Goal: Use online tool/utility: Utilize a website feature to perform a specific function

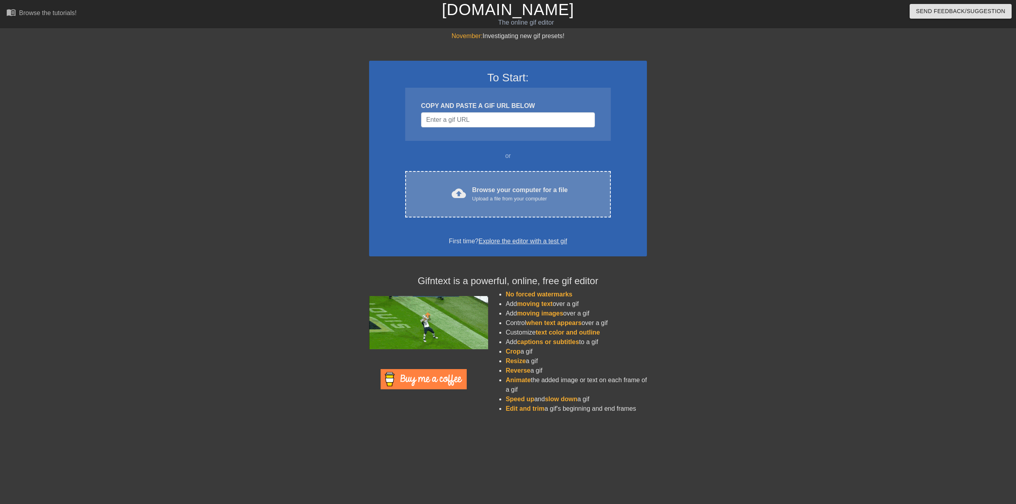
click at [591, 190] on div "cloud_upload Browse your computer for a file Upload a file from your computer C…" at bounding box center [508, 194] width 206 height 46
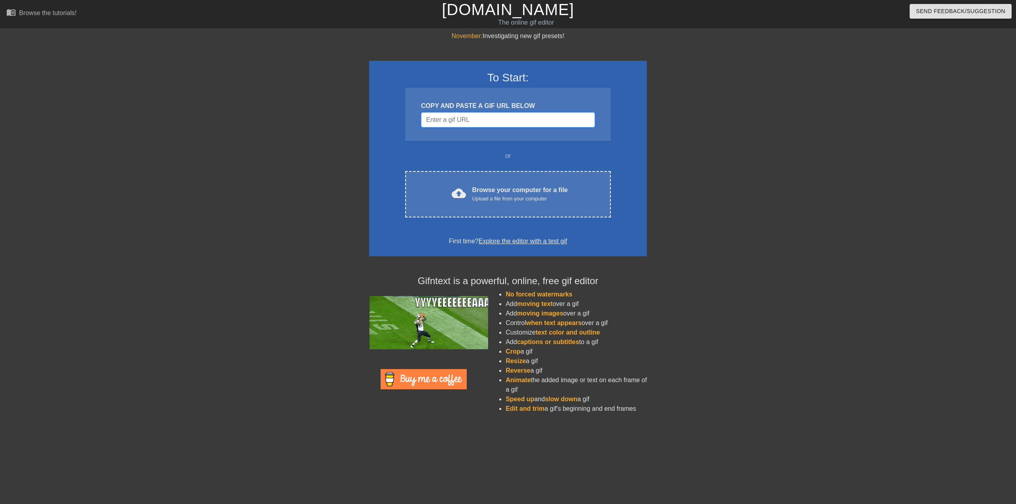
click at [492, 120] on input "Username" at bounding box center [508, 119] width 174 height 15
paste input "https://cdn.discordapp.com/attachments/372409464491606016/1422208737975996436/b…"
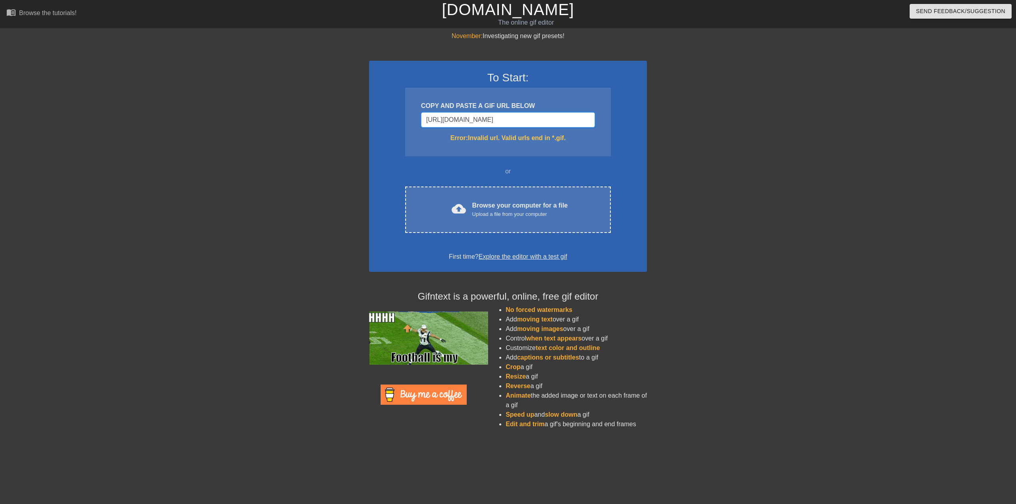
scroll to position [0, 452]
type input "https://cdn.discordapp.com/attachments/372409464491606016/1422208737975996436/b…"
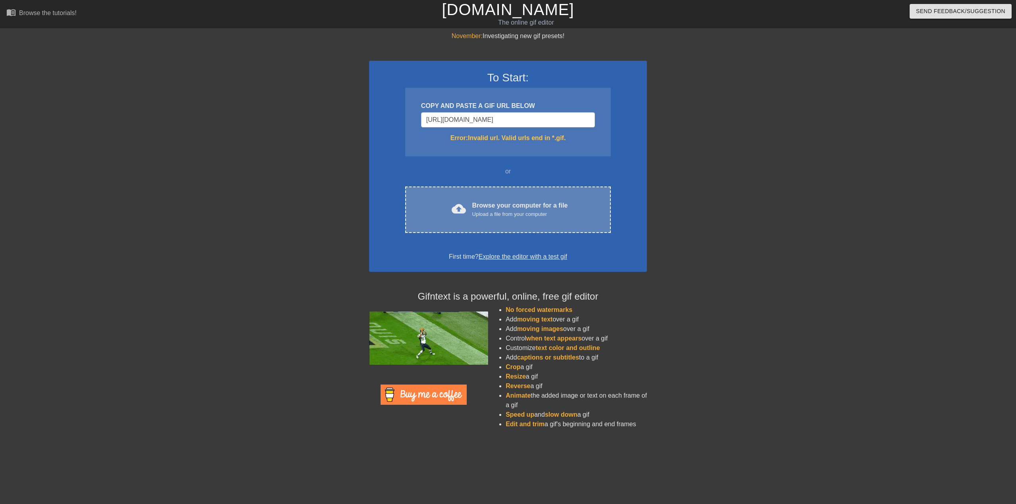
click at [483, 232] on div "cloud_upload Browse your computer for a file Upload a file from your computer C…" at bounding box center [508, 210] width 206 height 46
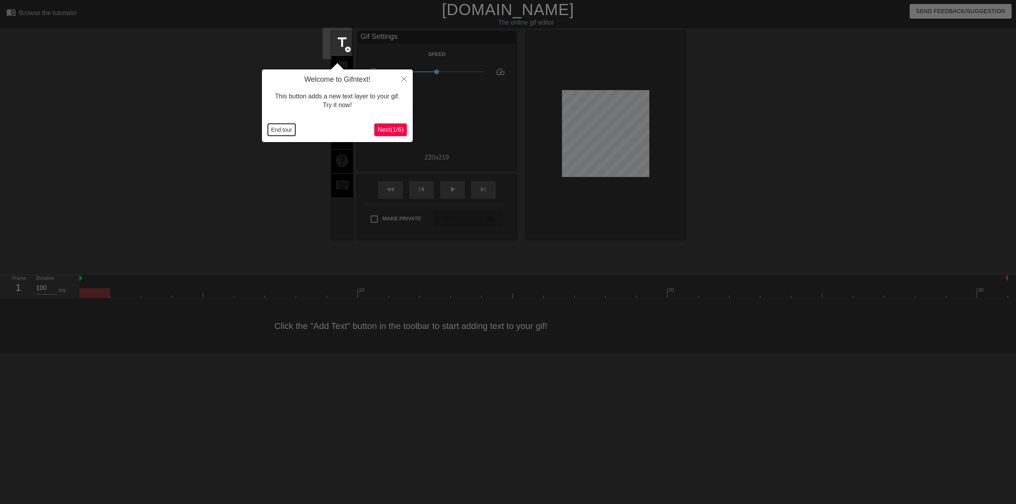
click at [282, 130] on button "End tour" at bounding box center [281, 130] width 27 height 12
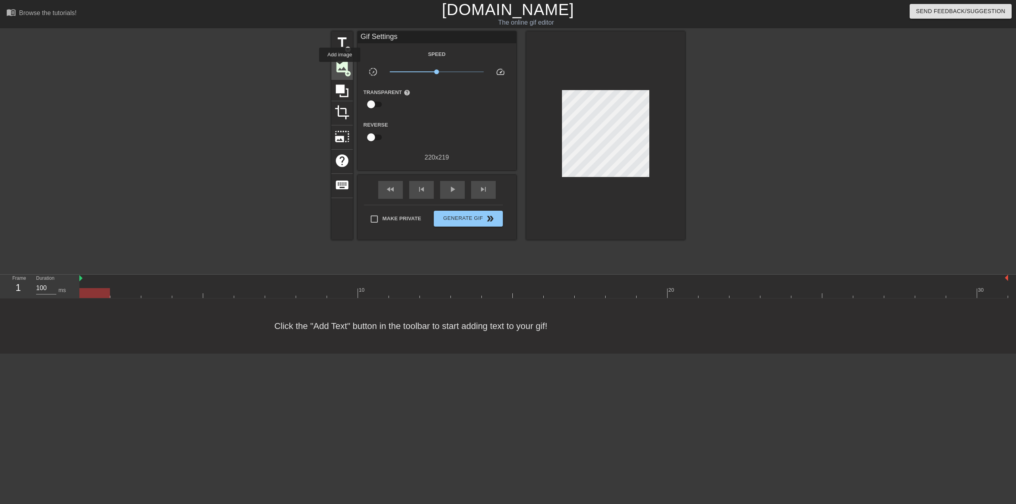
click at [339, 67] on span "image" at bounding box center [342, 66] width 15 height 15
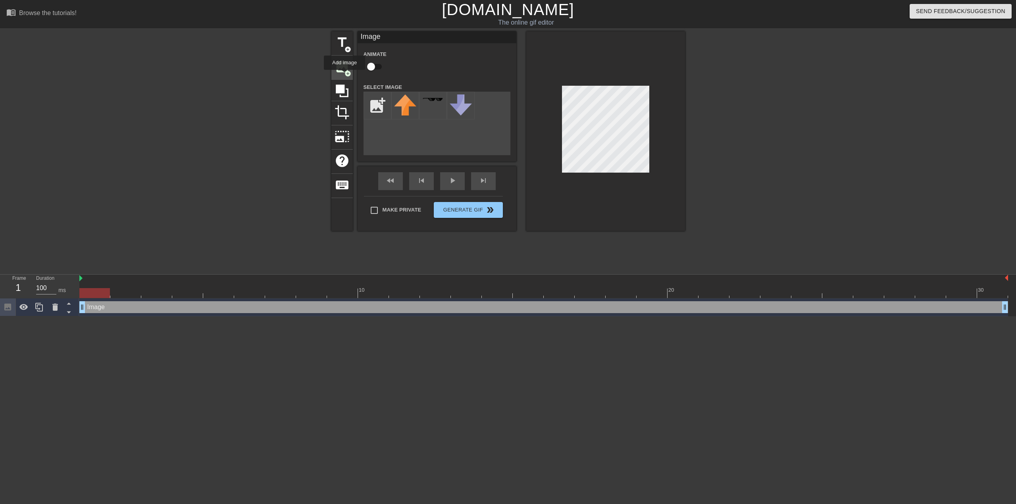
click at [344, 75] on span "add_circle" at bounding box center [347, 73] width 7 height 7
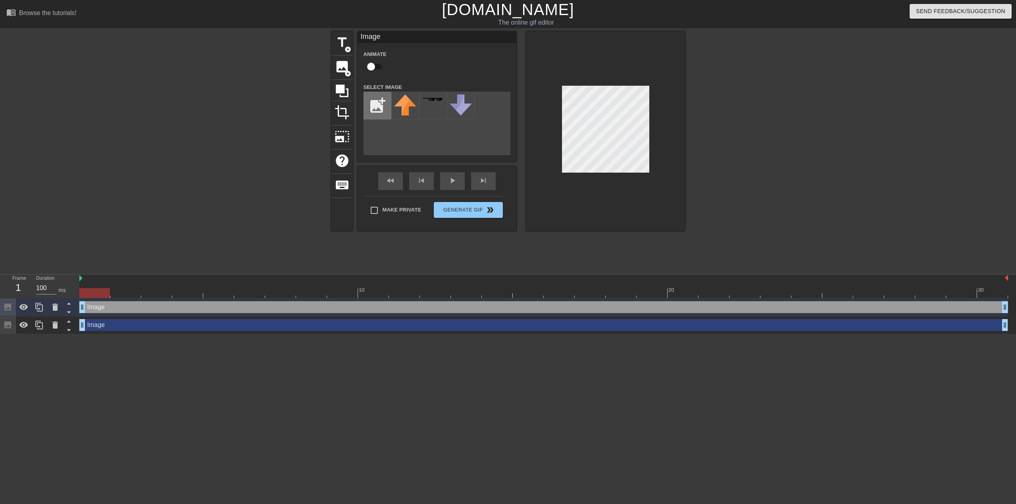
click at [368, 102] on input "file" at bounding box center [377, 105] width 27 height 27
click at [371, 108] on input "file" at bounding box center [377, 105] width 27 height 27
type input "C:\fakepath\Untitled2.png"
click at [397, 106] on img at bounding box center [405, 102] width 22 height 17
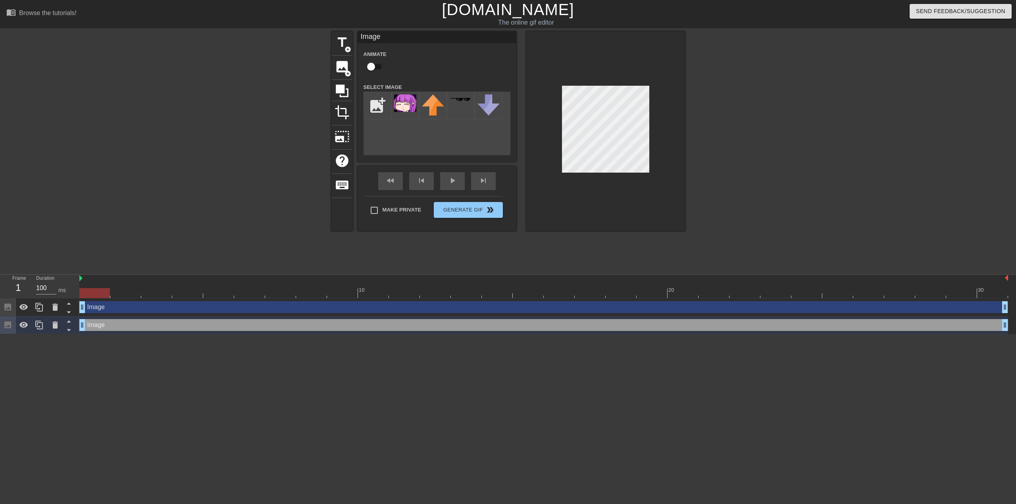
click at [817, 140] on div "title add_circle image add_circle crop photo_size_select_large help keyboard Im…" at bounding box center [508, 150] width 1016 height 238
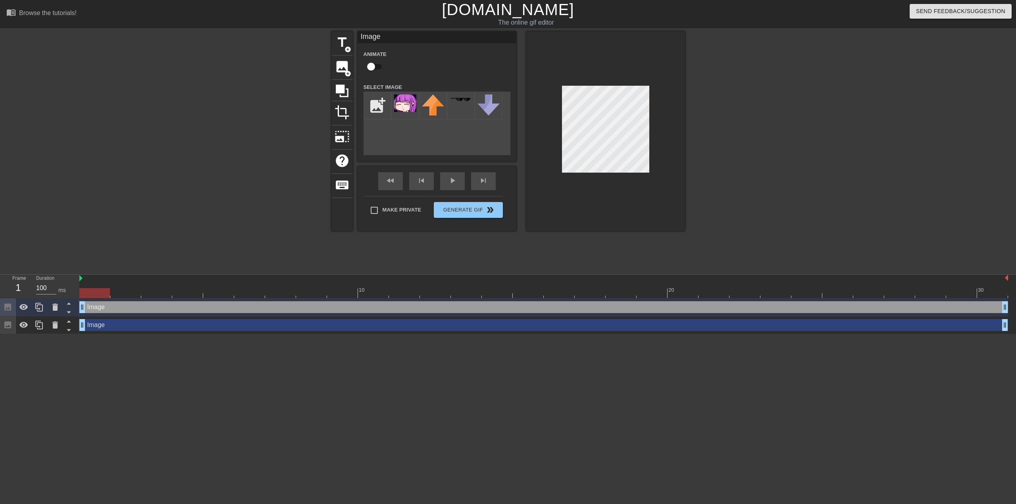
click at [394, 223] on div "Make Private Generate Gif double_arrow" at bounding box center [433, 211] width 139 height 31
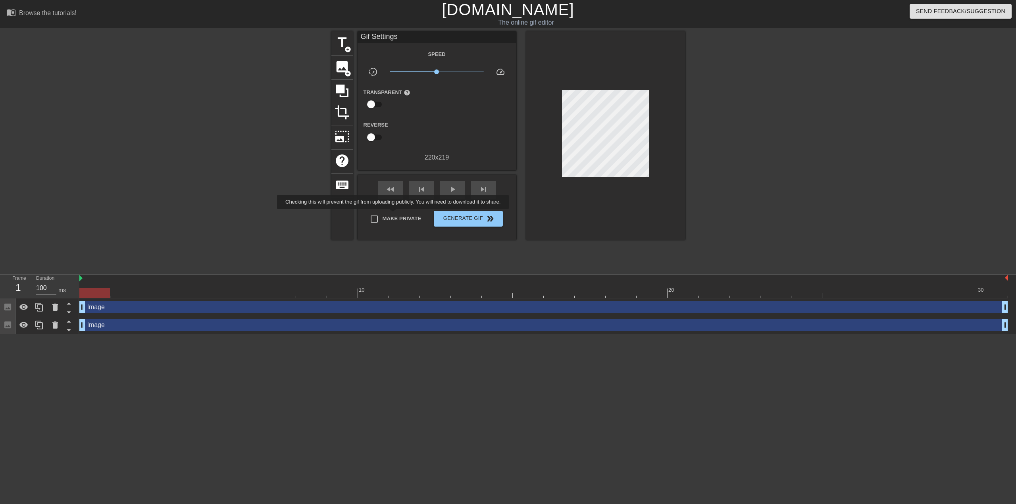
click at [387, 219] on span "Make Private" at bounding box center [402, 219] width 39 height 8
click at [383, 219] on input "Make Private" at bounding box center [374, 219] width 17 height 17
click at [388, 223] on label "Make Private" at bounding box center [394, 219] width 56 height 17
click at [383, 223] on input "Make Private" at bounding box center [374, 219] width 17 height 17
checkbox input "false"
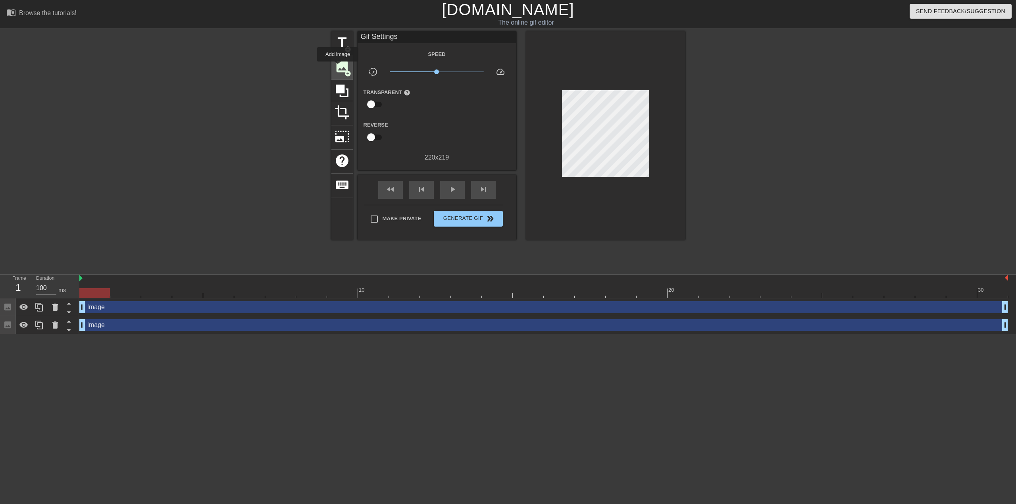
click at [338, 67] on span "image" at bounding box center [342, 66] width 15 height 15
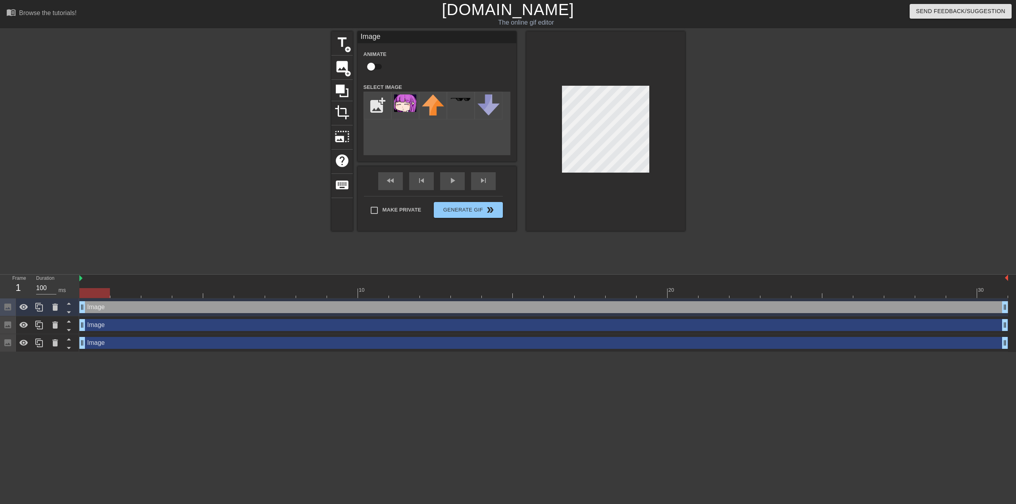
click at [814, 243] on div "menu_book Browse the tutorials! Gifntext.com The online gif editor Send Feedbac…" at bounding box center [508, 176] width 1016 height 352
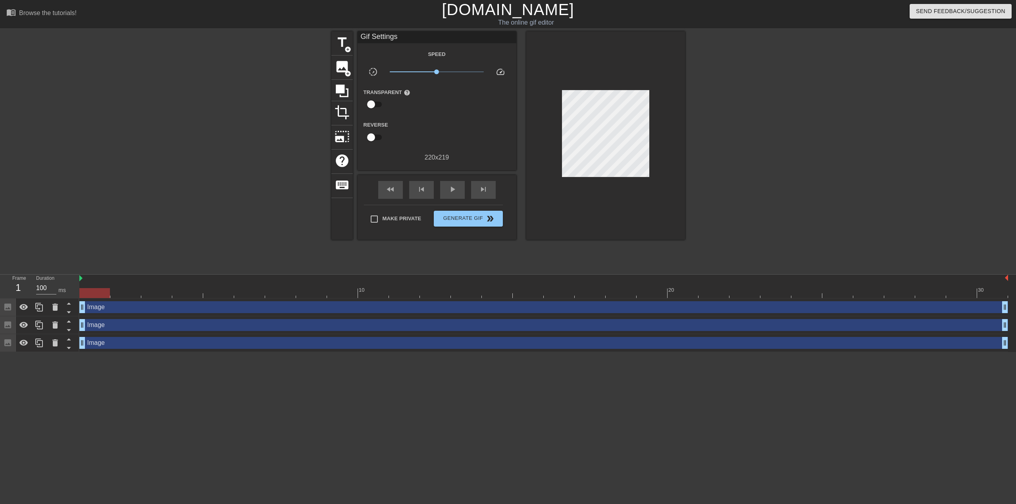
click at [622, 199] on div at bounding box center [605, 135] width 159 height 208
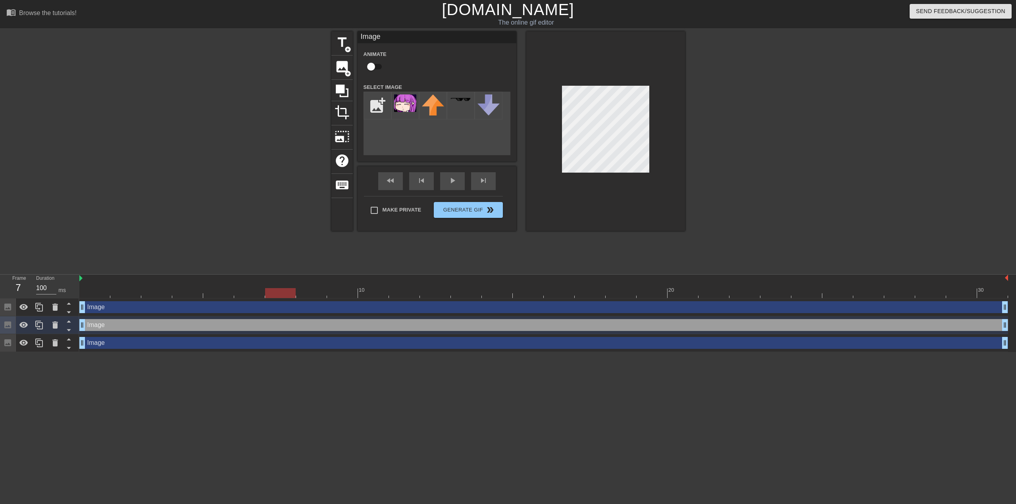
click at [366, 64] on input "checkbox" at bounding box center [370, 66] width 45 height 15
checkbox input "true"
click at [451, 181] on div "play_arrow" at bounding box center [452, 181] width 25 height 18
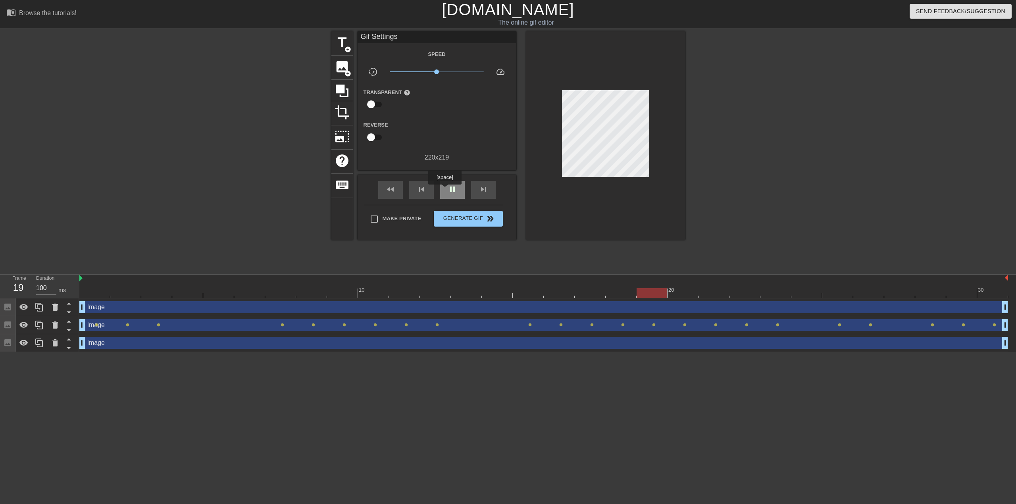
click at [448, 190] on span "pause" at bounding box center [453, 190] width 10 height 10
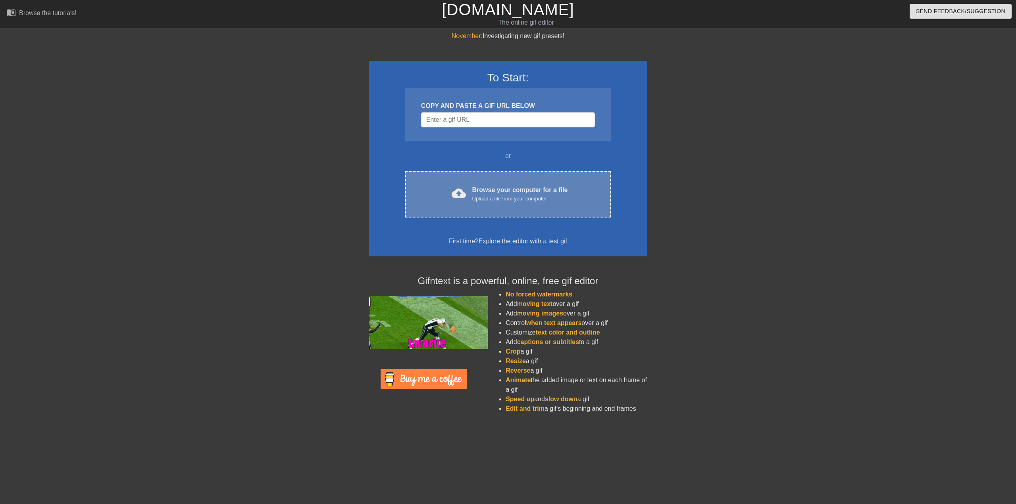
click at [503, 204] on div "cloud_upload Browse your computer for a file Upload a file from your computer C…" at bounding box center [508, 194] width 206 height 46
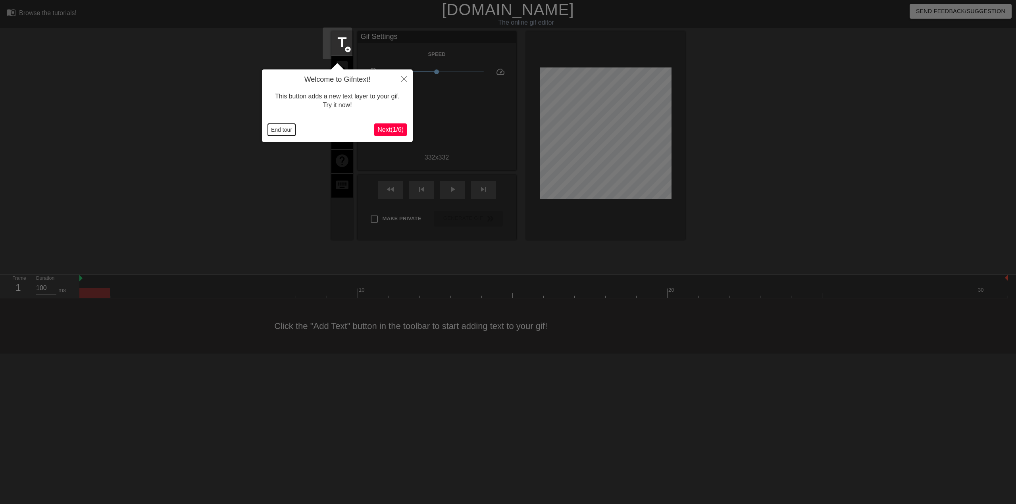
click at [285, 131] on button "End tour" at bounding box center [281, 130] width 27 height 12
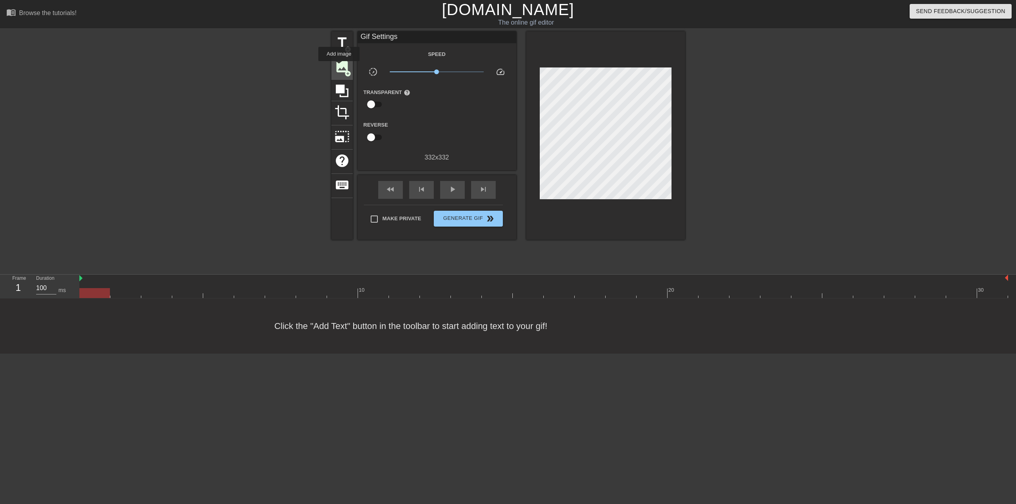
click at [339, 67] on span "image" at bounding box center [342, 66] width 15 height 15
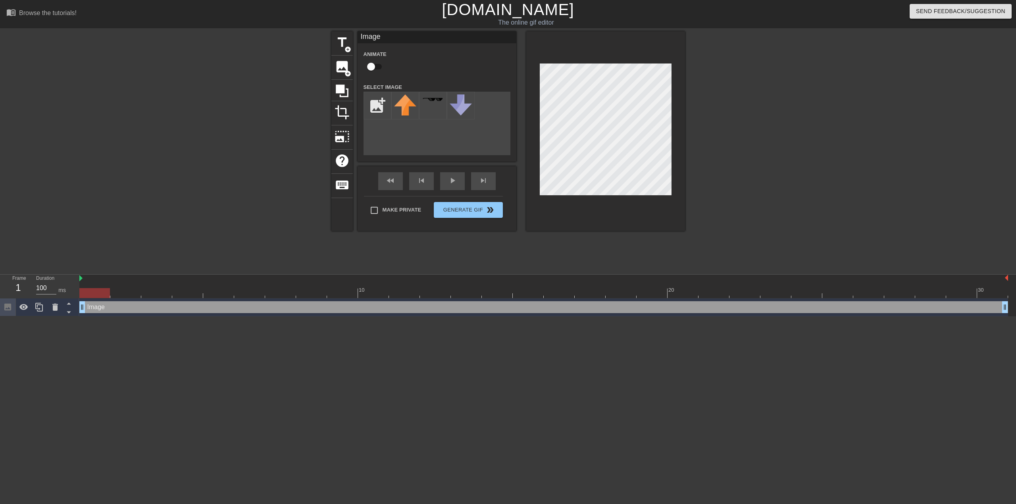
click at [557, 60] on div at bounding box center [605, 131] width 159 height 200
click at [1015, 135] on div "title add_circle image add_circle crop photo_size_select_large help keyboard Im…" at bounding box center [508, 150] width 1016 height 238
click at [365, 104] on input "file" at bounding box center [377, 105] width 27 height 27
click at [368, 106] on input "file" at bounding box center [377, 105] width 27 height 27
type input "C:\fakepath\Untitled2.png"
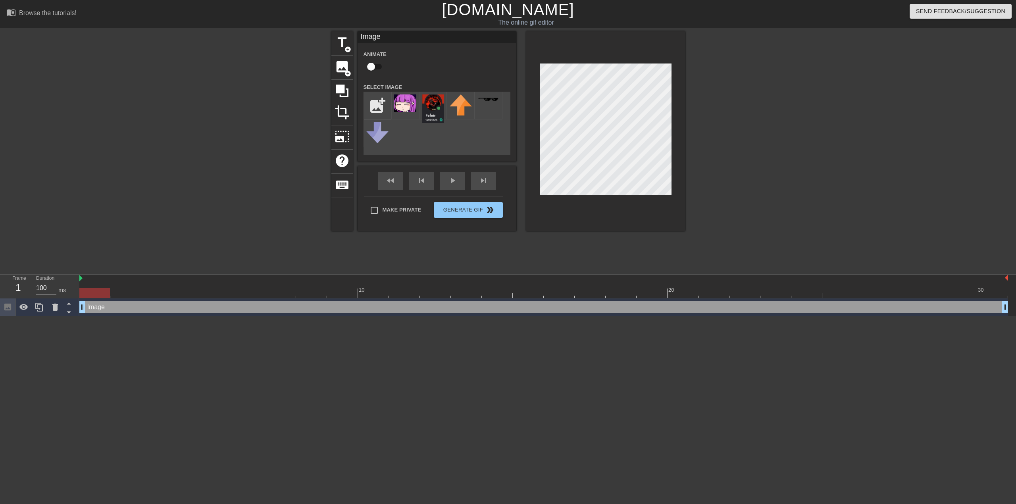
click at [371, 65] on input "checkbox" at bounding box center [370, 66] width 45 height 15
checkbox input "true"
click at [430, 108] on img at bounding box center [433, 108] width 22 height 29
click at [426, 106] on img at bounding box center [433, 108] width 22 height 29
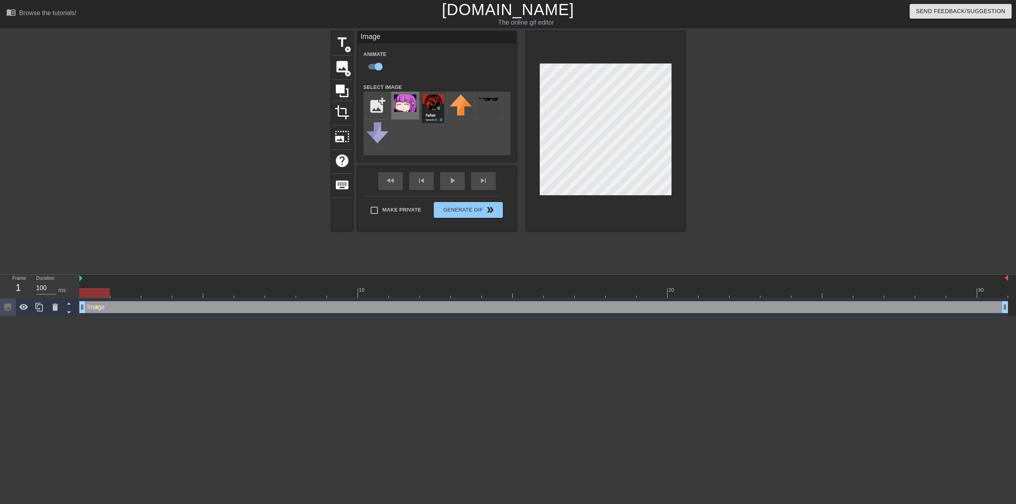
click at [404, 110] on img at bounding box center [405, 102] width 22 height 17
click at [437, 108] on img at bounding box center [433, 108] width 22 height 29
click at [469, 126] on div "add_photo_alternate" at bounding box center [436, 123] width 147 height 63
click at [467, 117] on div at bounding box center [461, 106] width 28 height 28
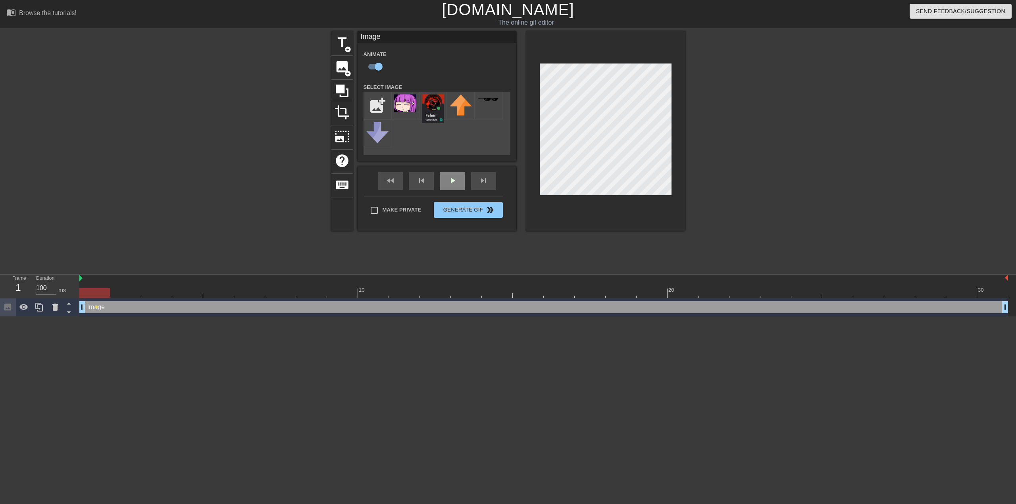
click at [448, 177] on div "fast_rewind skip_previous play_arrow skip_next" at bounding box center [436, 181] width 129 height 30
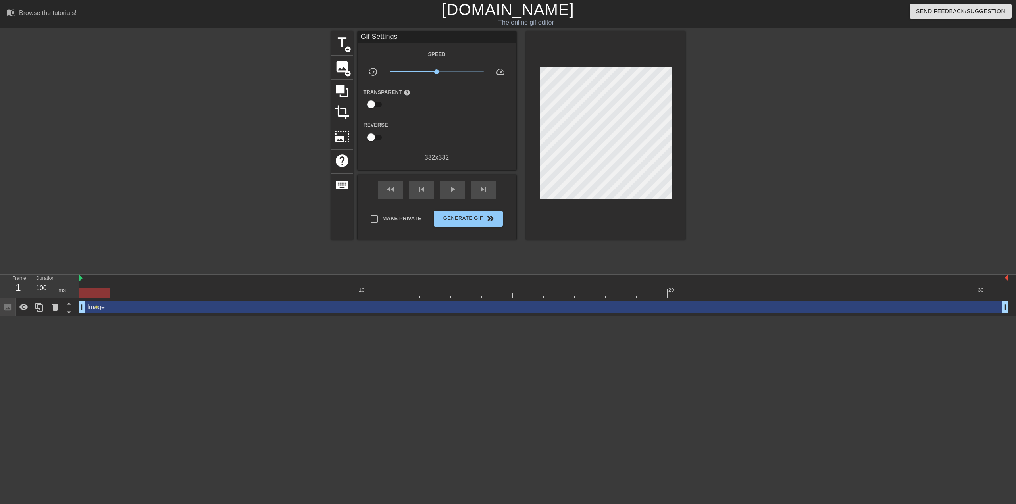
click at [449, 153] on div "332 x 332" at bounding box center [437, 158] width 159 height 10
click at [337, 75] on div "image add_circle" at bounding box center [341, 68] width 21 height 24
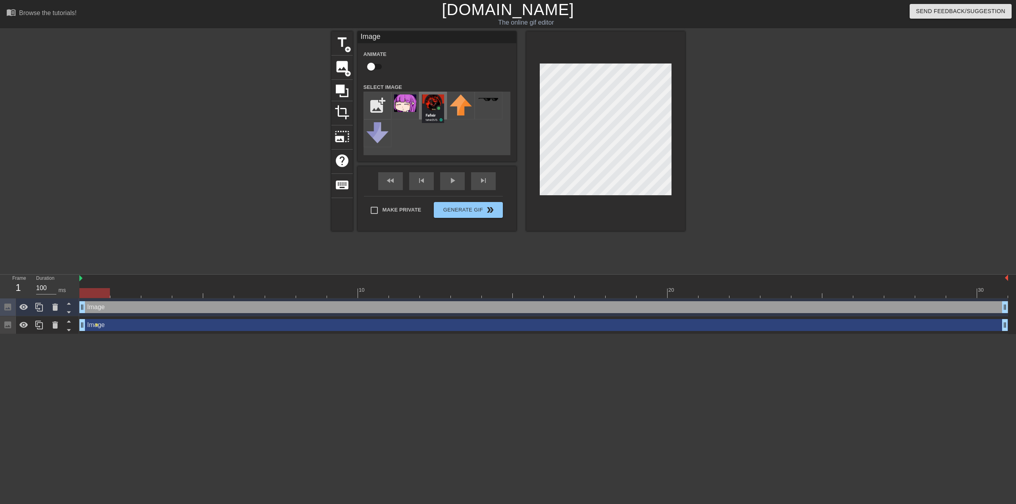
click at [433, 108] on img at bounding box center [433, 108] width 22 height 29
click at [685, 120] on div "title add_circle image add_circle crop photo_size_select_large help keyboard Im…" at bounding box center [508, 150] width 1016 height 238
click at [373, 66] on input "checkbox" at bounding box center [370, 66] width 45 height 15
checkbox input "true"
click at [688, 107] on div "title add_circle image add_circle crop photo_size_select_large help keyboard Im…" at bounding box center [508, 150] width 1016 height 238
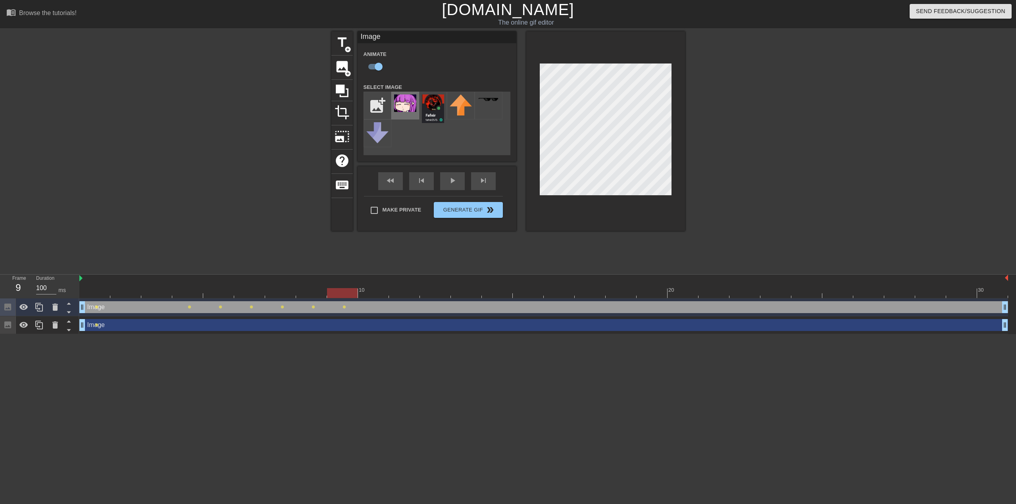
click at [400, 100] on img at bounding box center [405, 102] width 22 height 17
click at [344, 51] on span "add_circle" at bounding box center [347, 49] width 7 height 7
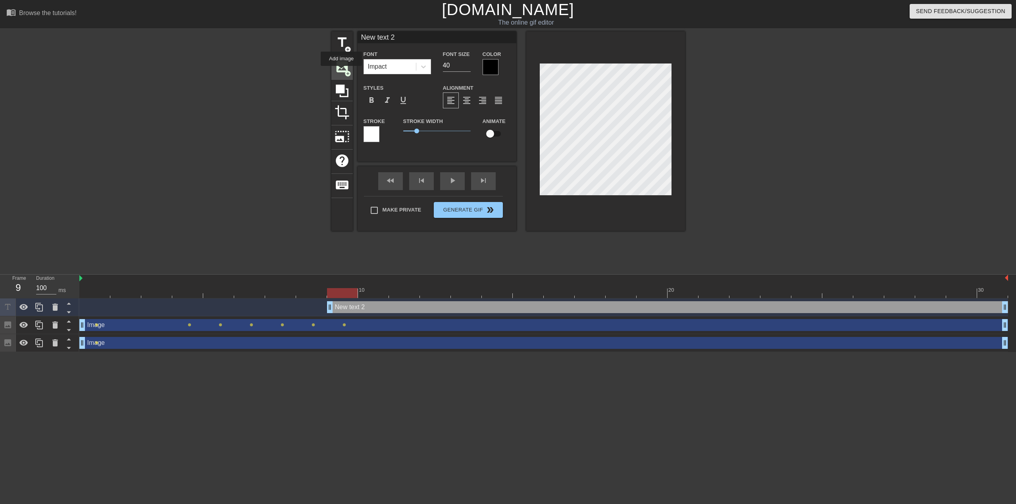
click at [344, 71] on span "add_circle" at bounding box center [347, 73] width 7 height 7
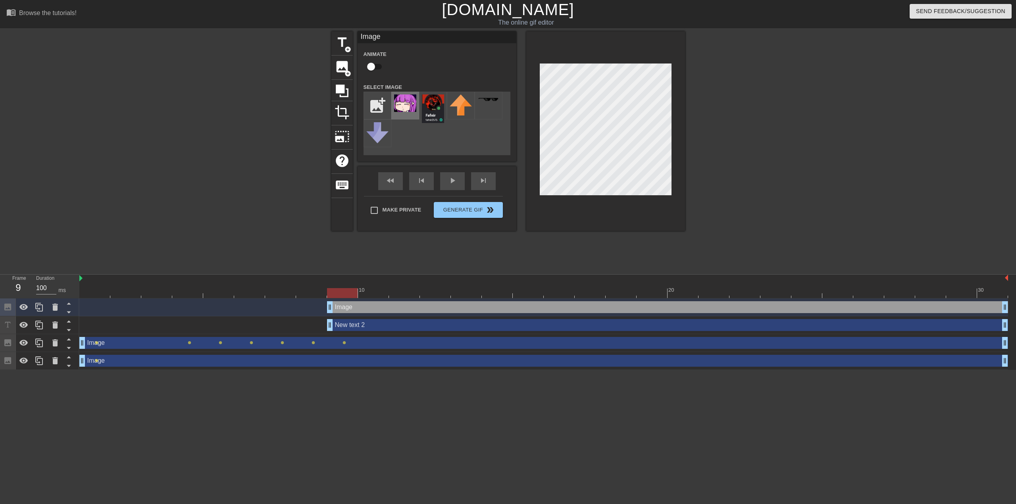
click at [397, 104] on img at bounding box center [405, 102] width 22 height 17
click at [373, 68] on input "checkbox" at bounding box center [370, 66] width 45 height 15
checkbox input "true"
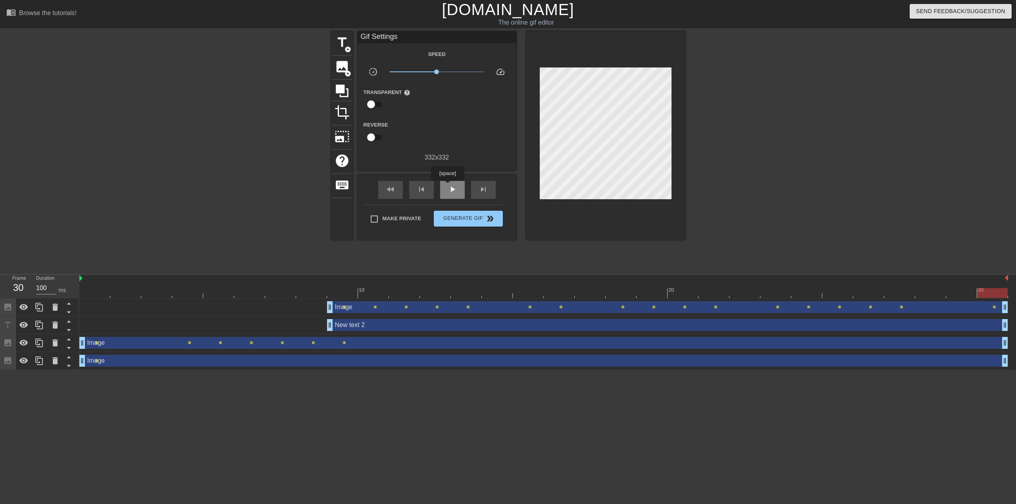
click at [447, 186] on div "play_arrow" at bounding box center [452, 190] width 25 height 18
click at [344, 75] on span "add_circle" at bounding box center [347, 73] width 7 height 7
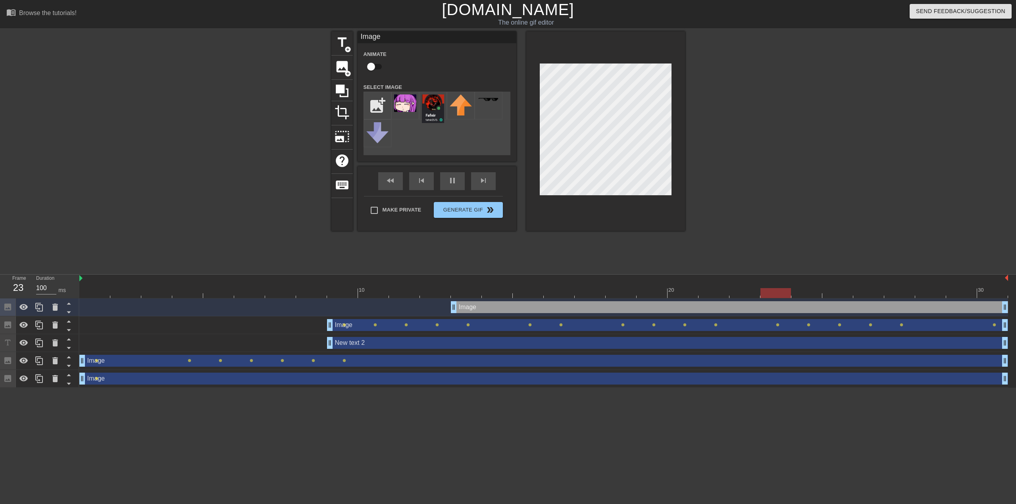
checkbox input "true"
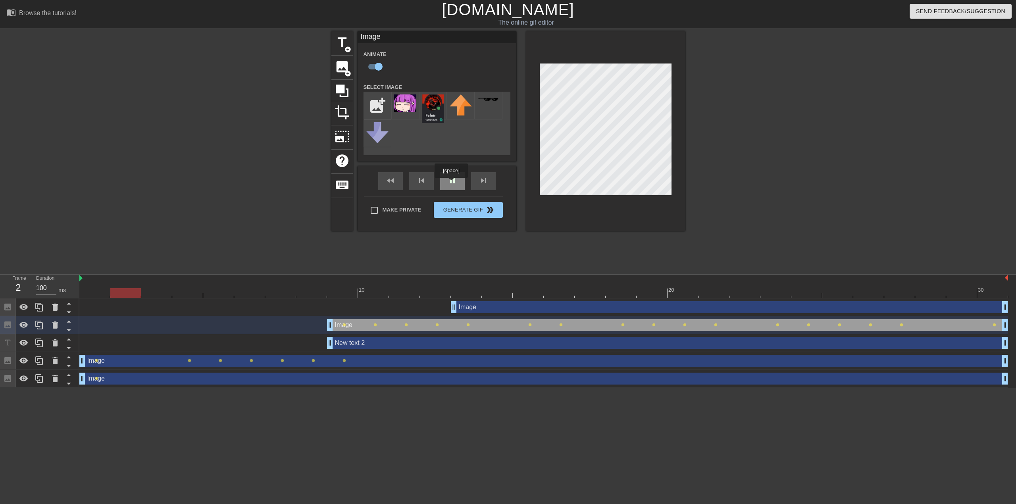
click at [451, 183] on div "pause" at bounding box center [452, 181] width 25 height 18
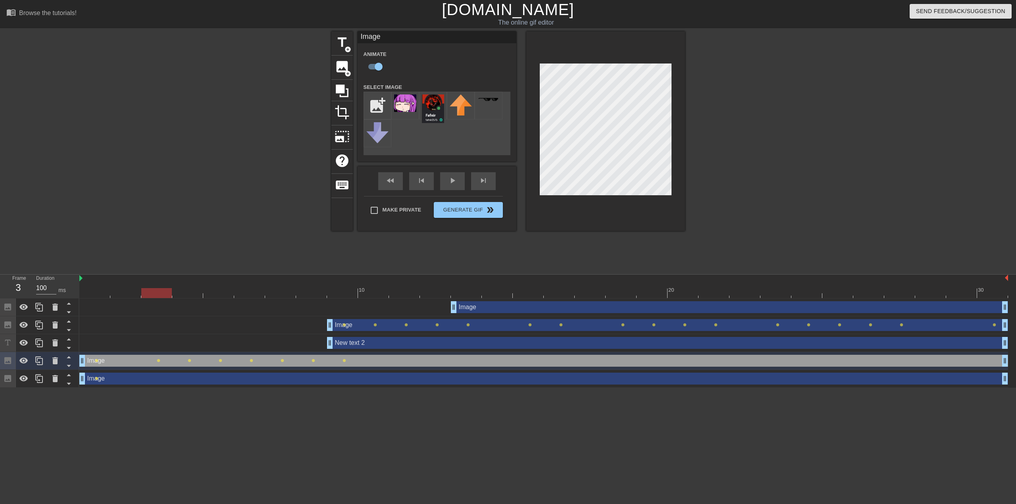
click at [722, 109] on div "title add_circle image add_circle crop photo_size_select_large help keyboard Im…" at bounding box center [508, 150] width 1016 height 238
drag, startPoint x: 113, startPoint y: 254, endPoint x: 99, endPoint y: 254, distance: 13.9
click at [99, 288] on div at bounding box center [543, 293] width 929 height 10
click at [727, 99] on div "title add_circle image add_circle crop photo_size_select_large help keyboard Im…" at bounding box center [508, 150] width 1016 height 238
click at [764, 112] on div "title add_circle image add_circle crop photo_size_select_large help keyboard Im…" at bounding box center [508, 150] width 1016 height 238
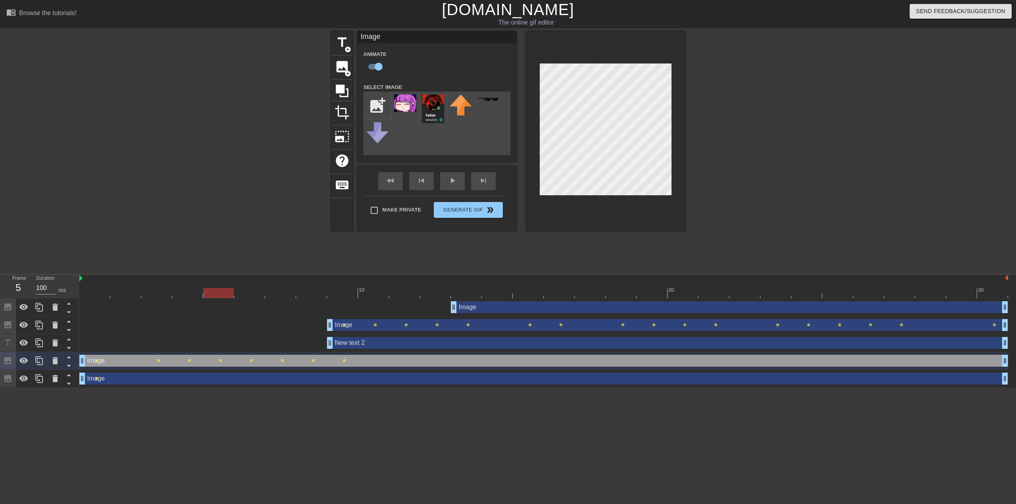
click at [774, 104] on div "title add_circle image add_circle crop photo_size_select_large help keyboard Im…" at bounding box center [508, 150] width 1016 height 238
click at [792, 97] on div "title add_circle image add_circle crop photo_size_select_large help keyboard Im…" at bounding box center [508, 150] width 1016 height 238
click at [801, 102] on div "title add_circle image add_circle crop photo_size_select_large help keyboard Im…" at bounding box center [508, 150] width 1016 height 238
click at [768, 105] on div "title add_circle image add_circle crop photo_size_select_large help keyboard Im…" at bounding box center [508, 150] width 1016 height 238
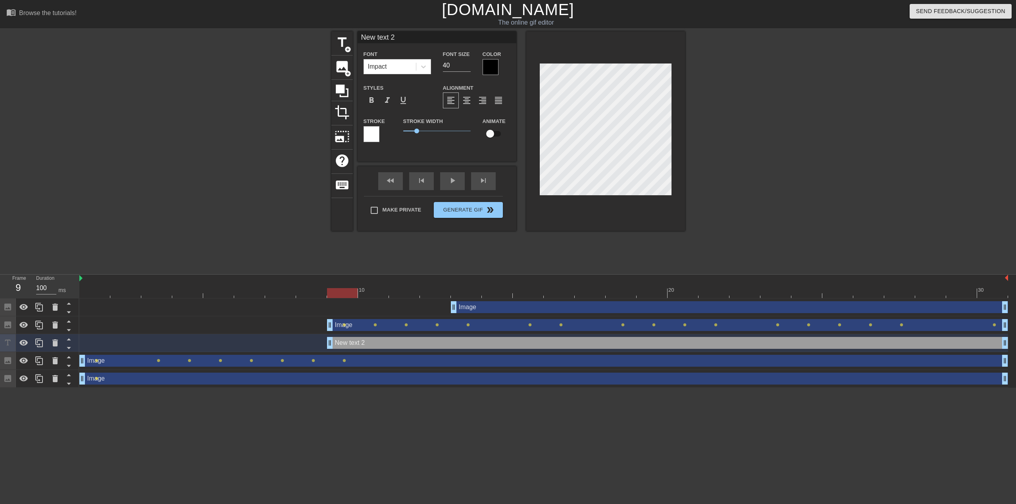
click at [1015, 139] on div "title add_circle image add_circle crop photo_size_select_large help keyboard Ne…" at bounding box center [508, 150] width 1016 height 238
click at [335, 63] on span "image" at bounding box center [342, 66] width 15 height 15
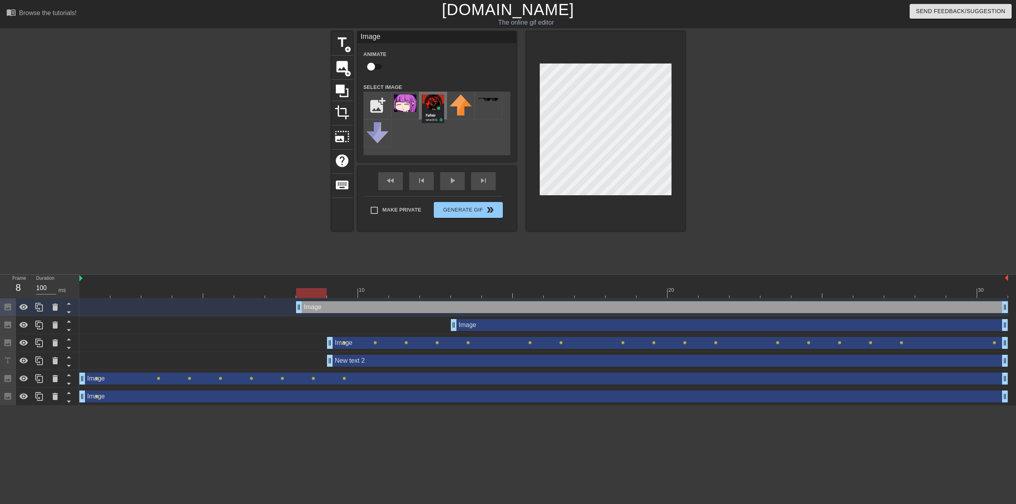
click at [424, 102] on img at bounding box center [433, 108] width 22 height 29
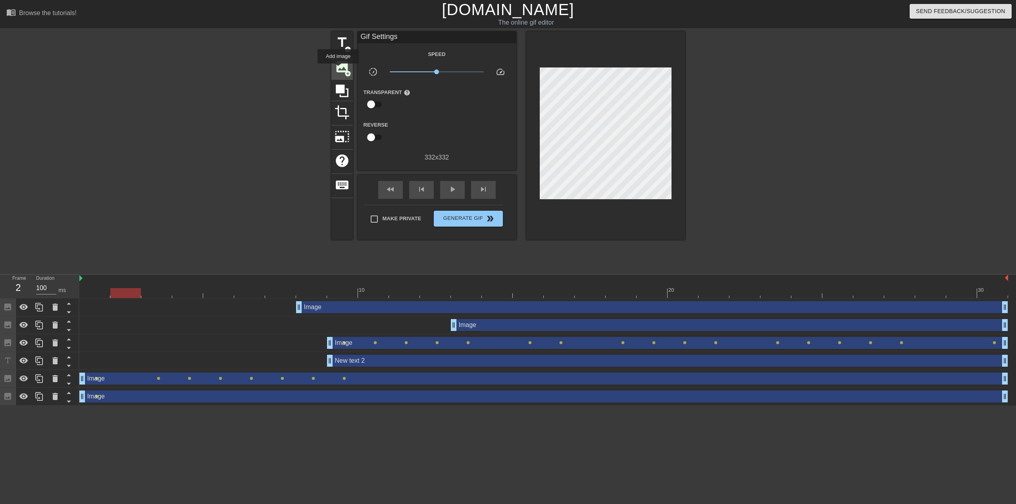
click at [338, 69] on span "image" at bounding box center [342, 66] width 15 height 15
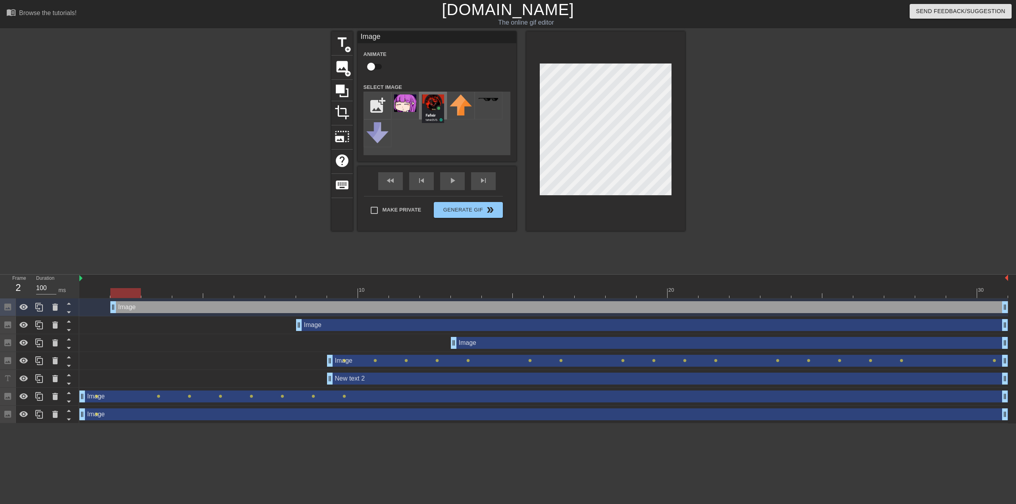
click at [430, 108] on img at bounding box center [433, 108] width 22 height 29
click at [429, 106] on img at bounding box center [433, 108] width 22 height 29
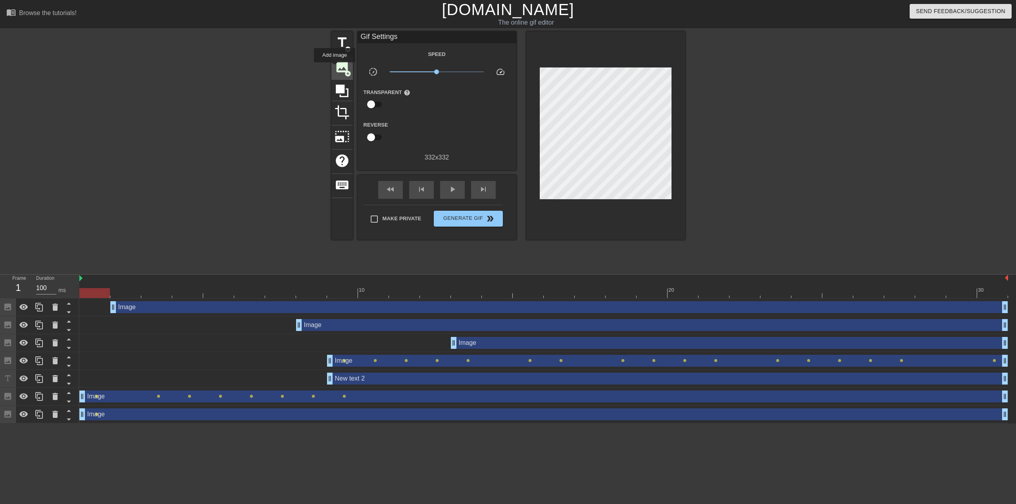
click at [335, 68] on span "image" at bounding box center [342, 66] width 15 height 15
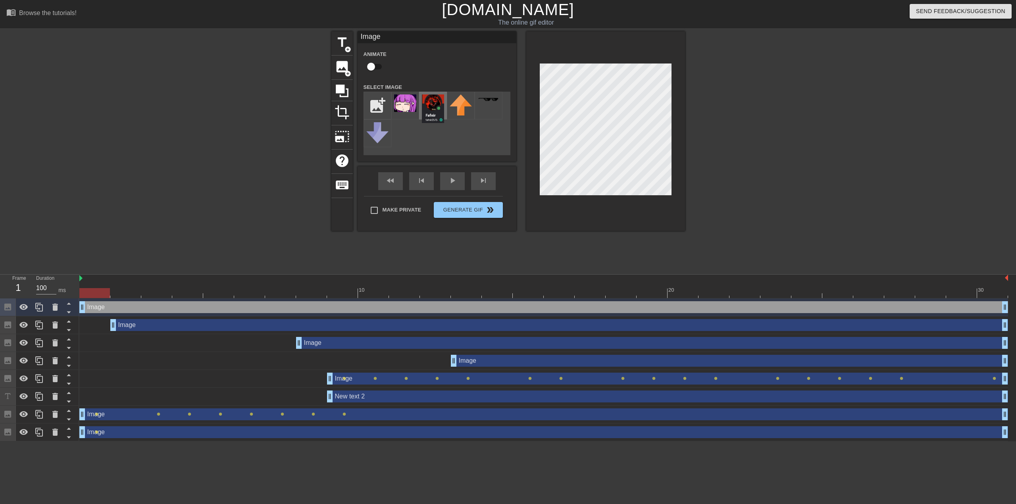
click at [430, 107] on img at bounding box center [433, 108] width 22 height 29
click at [672, 123] on div at bounding box center [605, 131] width 159 height 200
click at [369, 65] on input "checkbox" at bounding box center [370, 66] width 45 height 15
checkbox input "true"
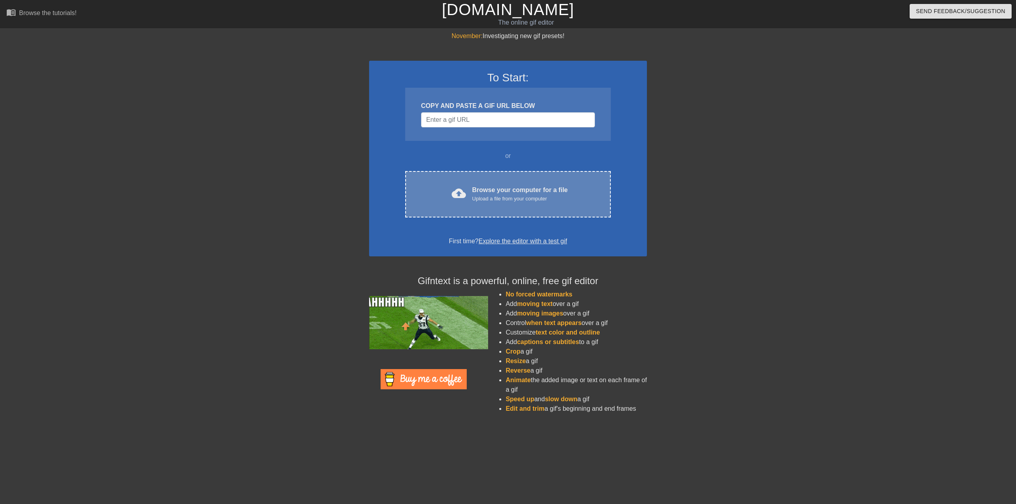
click at [479, 184] on div "cloud_upload Browse your computer for a file Upload a file from your computer C…" at bounding box center [508, 194] width 206 height 46
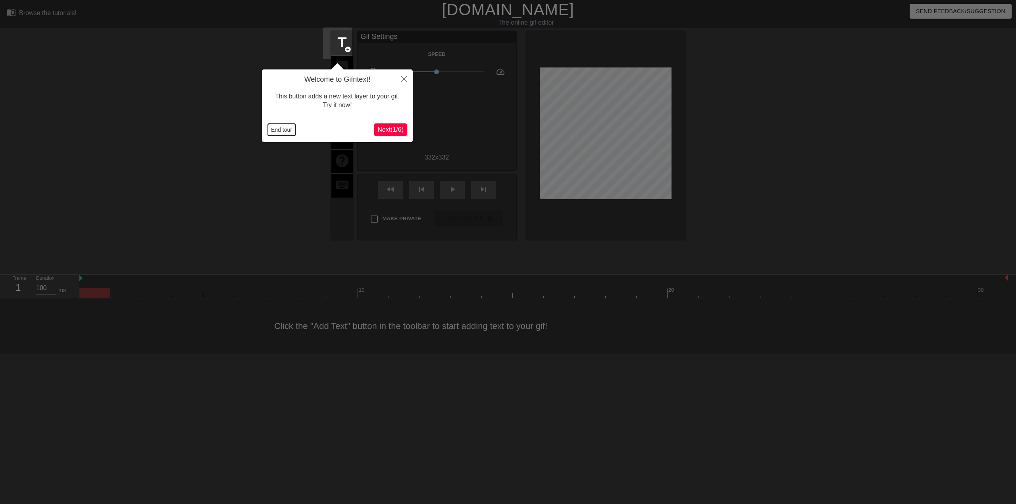
click at [289, 128] on button "End tour" at bounding box center [281, 130] width 27 height 12
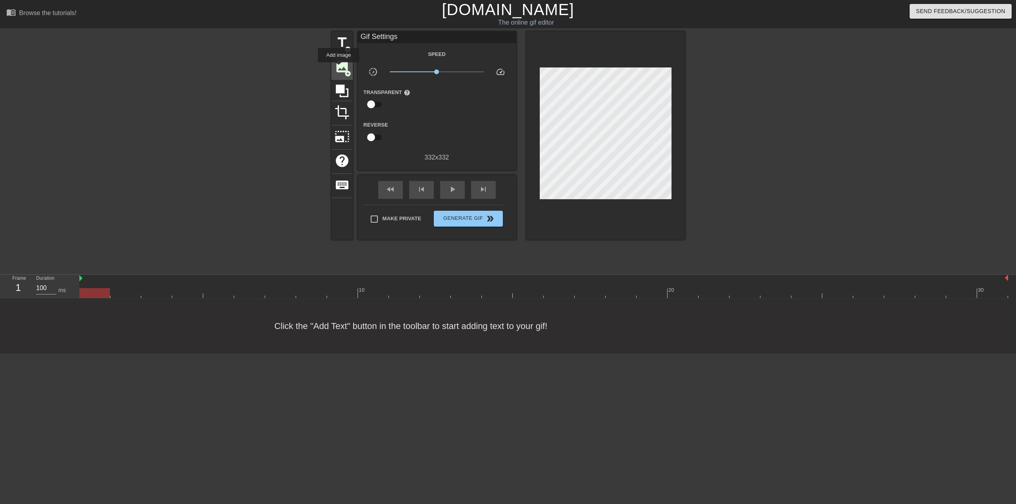
click at [338, 67] on span "image" at bounding box center [342, 66] width 15 height 15
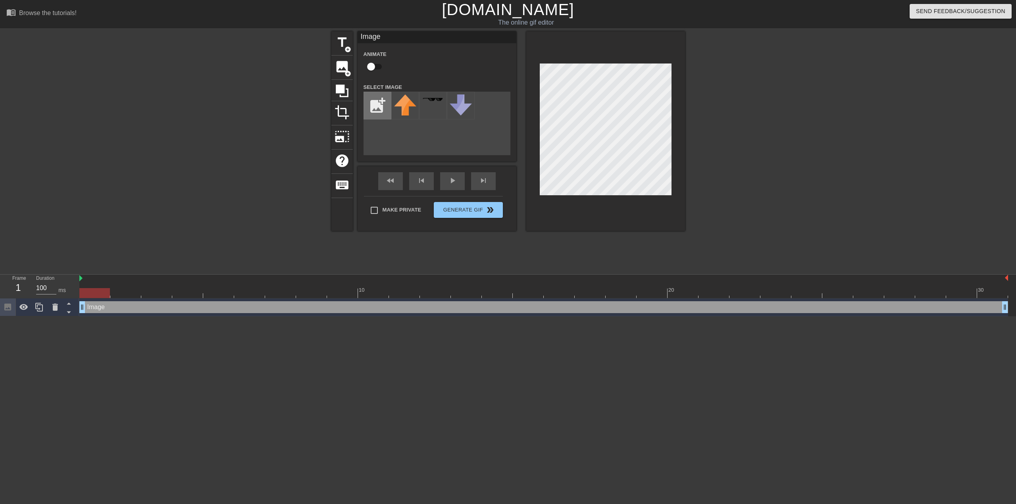
click at [383, 104] on input "file" at bounding box center [377, 105] width 27 height 27
click at [364, 106] on input "file" at bounding box center [377, 105] width 27 height 27
click at [365, 109] on input "file" at bounding box center [377, 105] width 27 height 27
type input "C:\fakepath\Untitled.png"
click at [373, 62] on input "checkbox" at bounding box center [370, 66] width 45 height 15
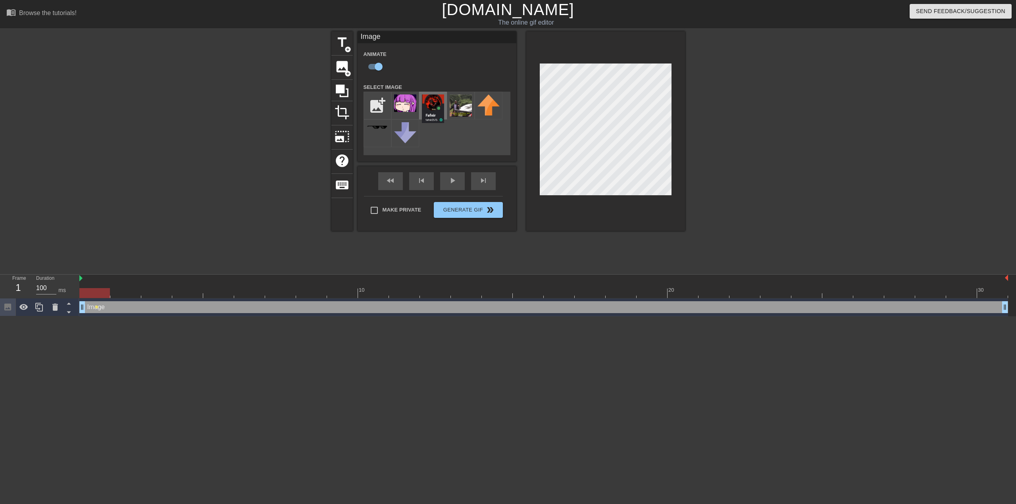
click at [427, 102] on img at bounding box center [433, 108] width 22 height 29
click at [836, 128] on div "title add_circle image add_circle crop photo_size_select_large help keyboard Im…" at bounding box center [508, 150] width 1016 height 238
click at [337, 63] on span "image" at bounding box center [342, 66] width 15 height 15
checkbox input "false"
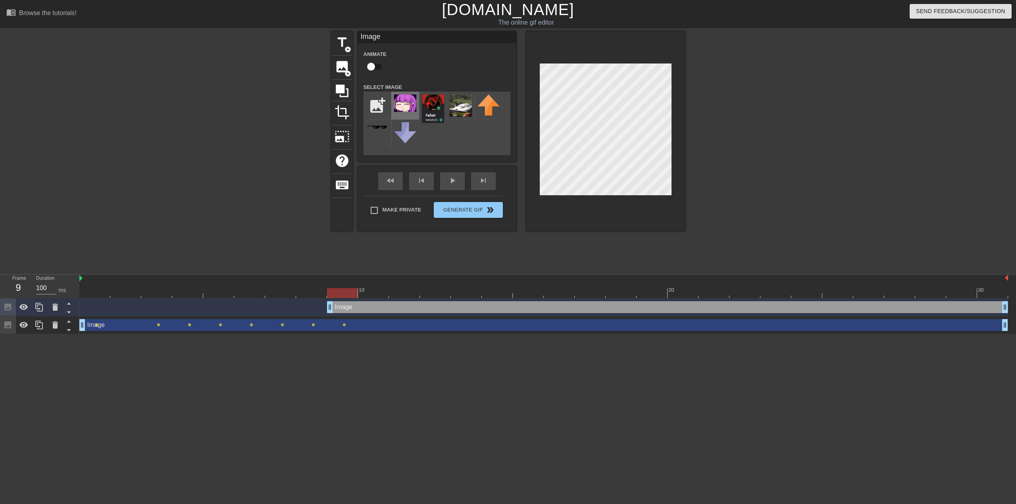
click at [400, 99] on img at bounding box center [405, 102] width 22 height 17
click at [451, 175] on div "fast_rewind skip_previous play_arrow skip_next" at bounding box center [436, 181] width 129 height 30
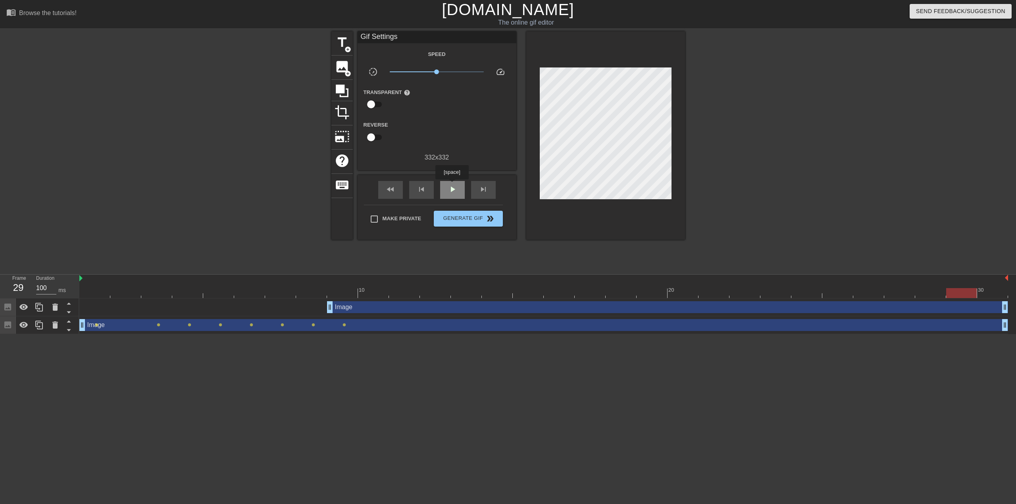
click at [452, 185] on span "play_arrow" at bounding box center [453, 190] width 10 height 10
click at [452, 185] on span "pause" at bounding box center [453, 190] width 10 height 10
click at [451, 183] on div "play_arrow" at bounding box center [452, 190] width 25 height 18
click at [450, 183] on div "pause" at bounding box center [452, 190] width 25 height 18
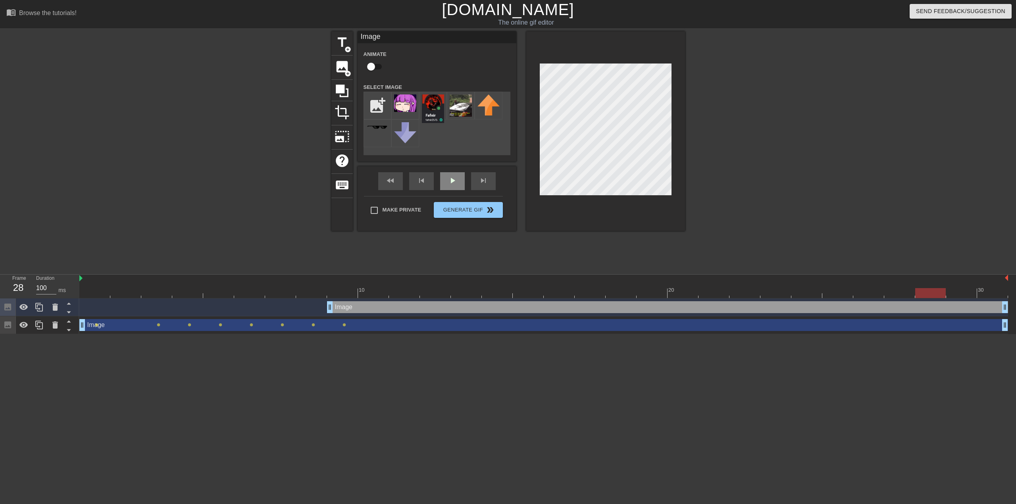
click at [454, 175] on div "fast_rewind skip_previous play_arrow skip_next" at bounding box center [436, 181] width 129 height 30
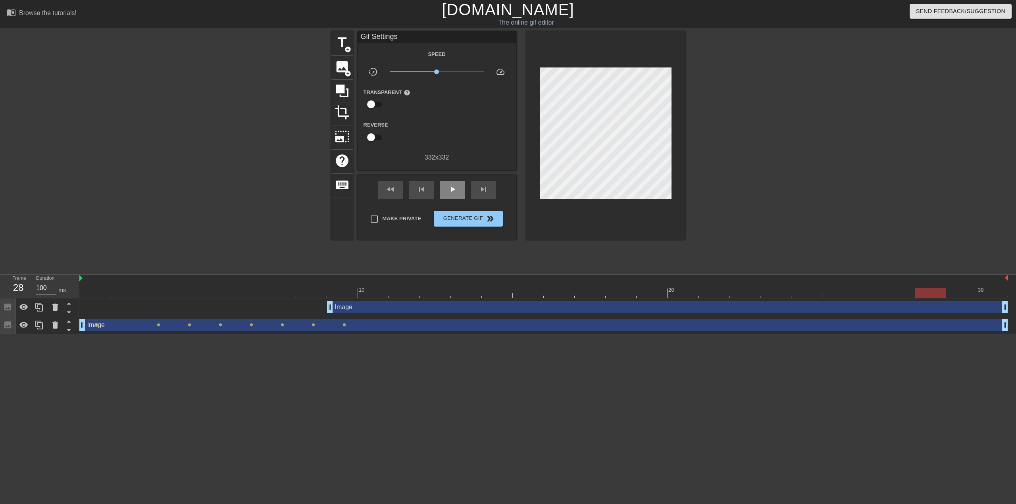
click at [453, 186] on div "play_arrow" at bounding box center [452, 190] width 25 height 18
click at [453, 186] on div "pause" at bounding box center [452, 190] width 25 height 18
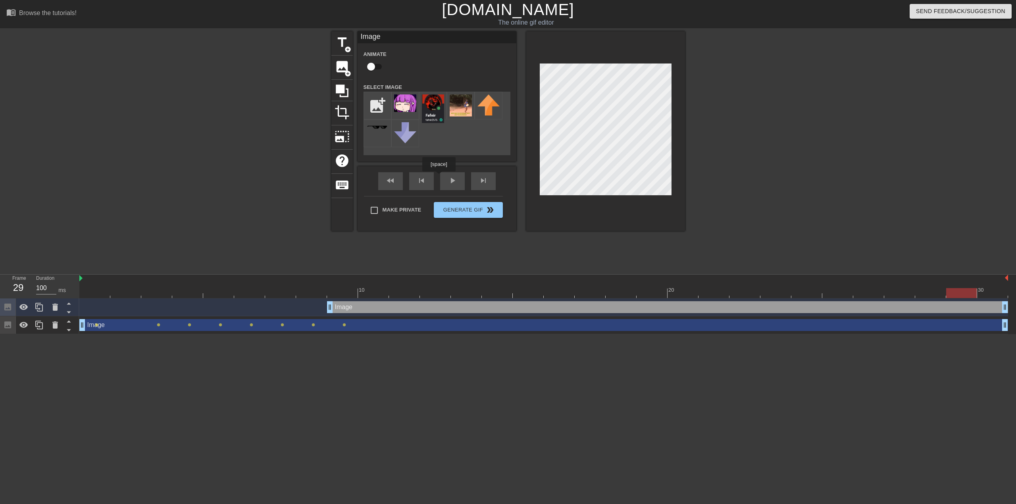
click at [440, 177] on div "fast_rewind skip_previous play_arrow skip_next" at bounding box center [436, 181] width 129 height 30
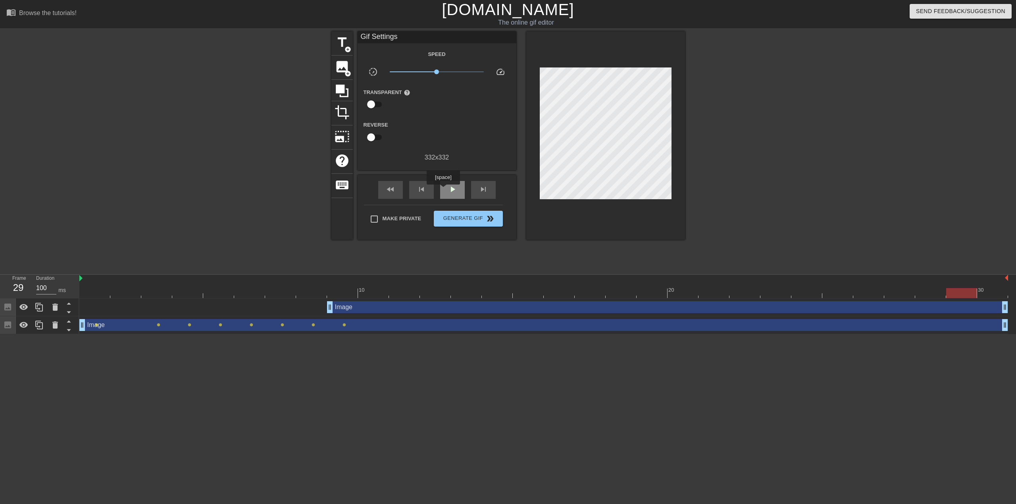
click at [448, 190] on span "play_arrow" at bounding box center [453, 190] width 10 height 10
click at [448, 190] on span "pause" at bounding box center [453, 190] width 10 height 10
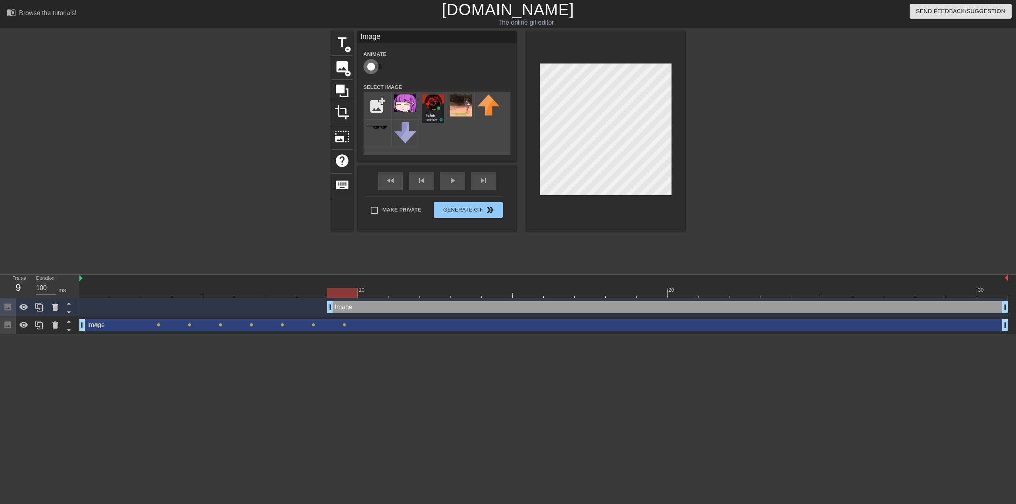
click at [364, 66] on input "checkbox" at bounding box center [370, 66] width 45 height 15
checkbox input "true"
click at [457, 176] on div "fast_rewind skip_previous play_arrow skip_next" at bounding box center [436, 181] width 129 height 30
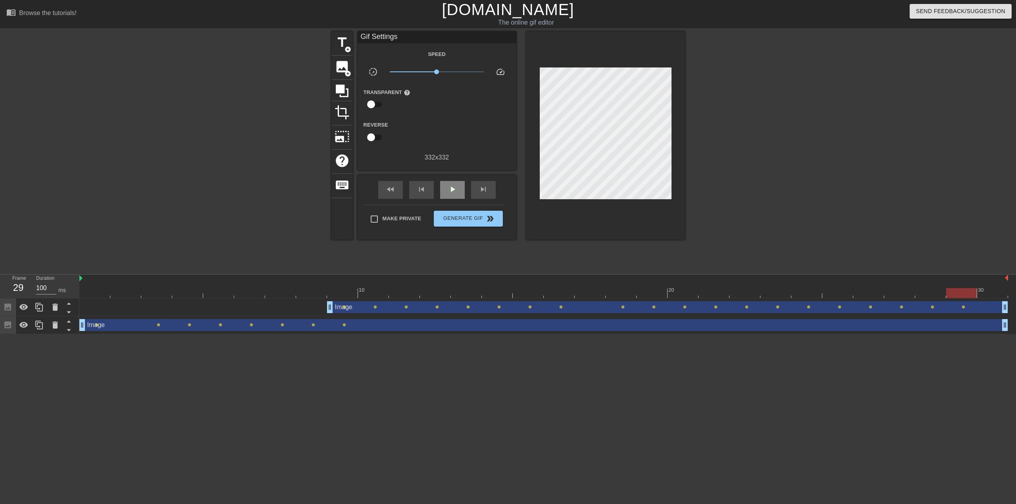
click at [453, 185] on div "play_arrow" at bounding box center [452, 190] width 25 height 18
click at [442, 218] on span "Generate Gif double_arrow" at bounding box center [468, 219] width 62 height 10
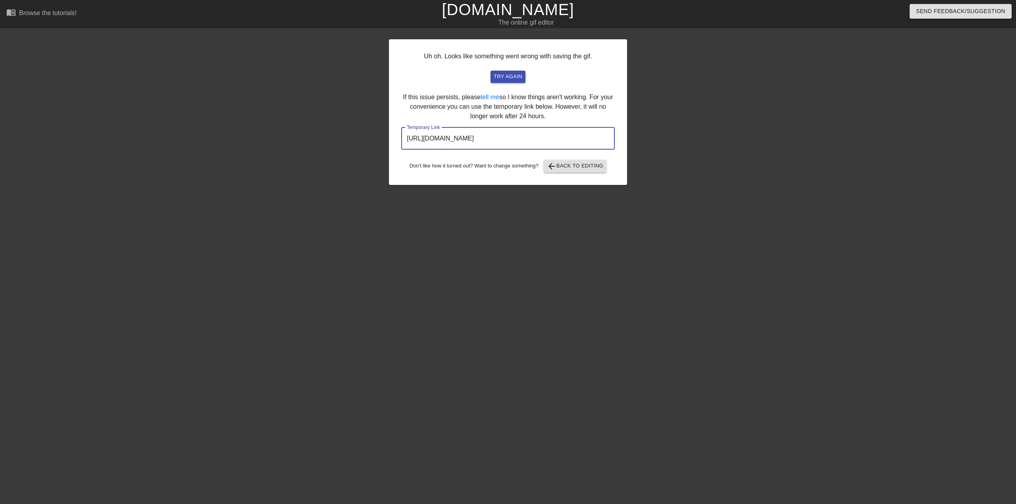
click at [552, 144] on input "[URL][DOMAIN_NAME]" at bounding box center [507, 138] width 213 height 22
click at [585, 167] on span "arrow_back Back to Editing" at bounding box center [575, 167] width 57 height 10
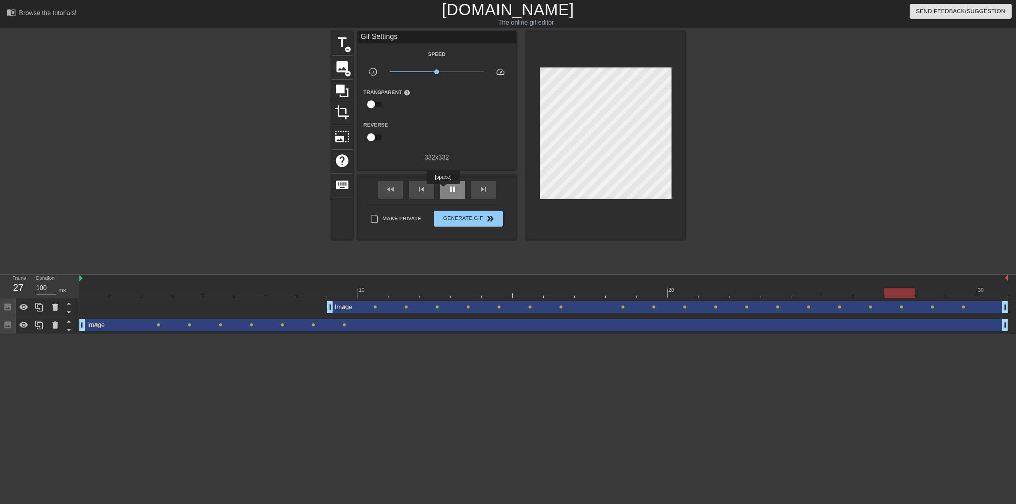
click at [448, 190] on span "pause" at bounding box center [453, 190] width 10 height 10
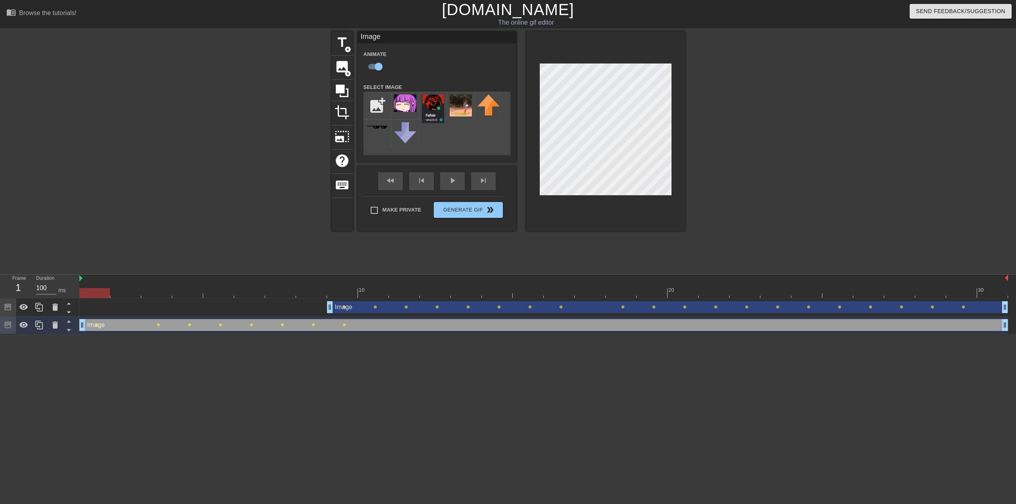
click at [696, 100] on div "title add_circle image add_circle crop photo_size_select_large help keyboard Im…" at bounding box center [508, 150] width 1016 height 238
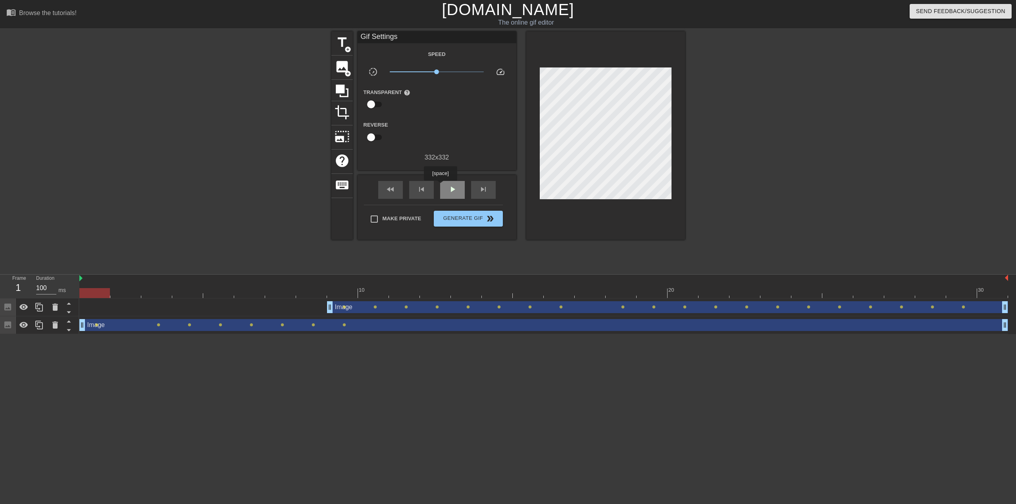
click at [440, 186] on div "play_arrow" at bounding box center [452, 190] width 25 height 18
click at [441, 186] on div "pause" at bounding box center [452, 190] width 25 height 18
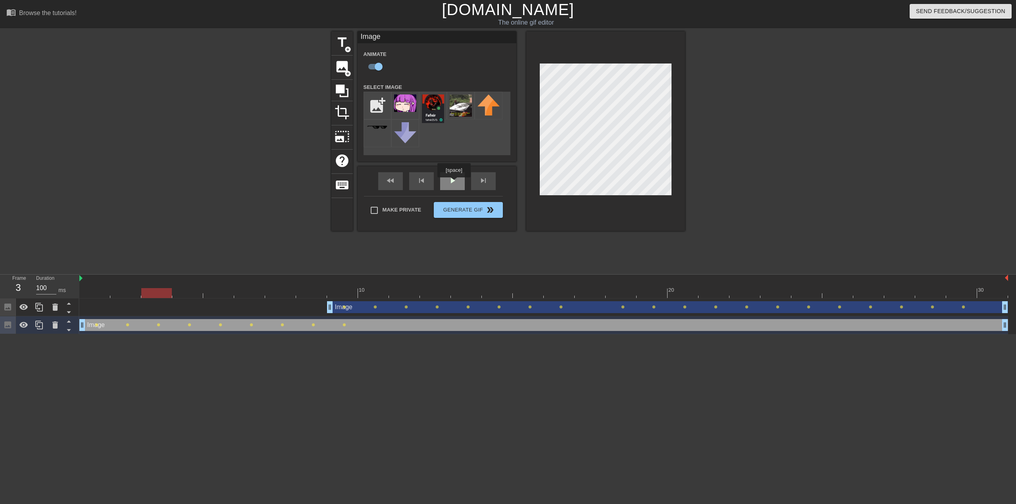
click at [454, 183] on div "play_arrow" at bounding box center [452, 181] width 25 height 18
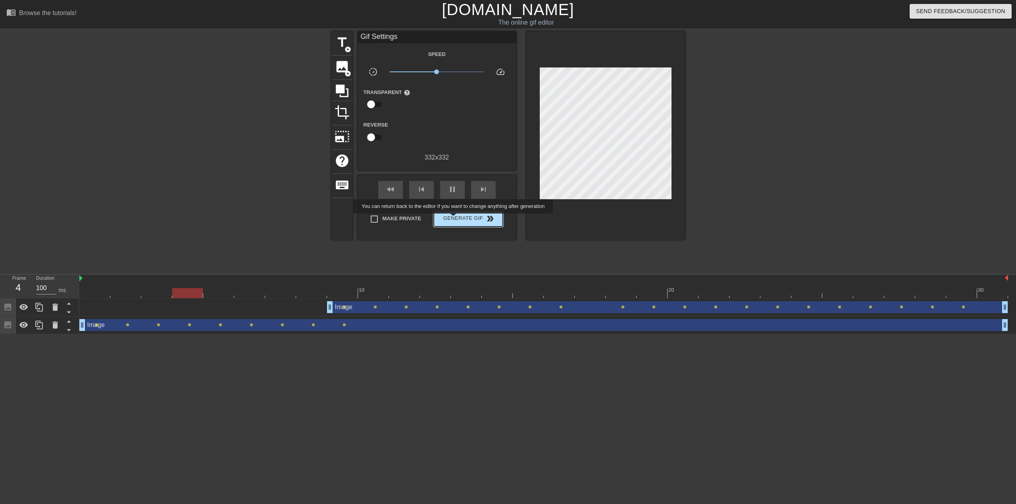
click at [454, 219] on span "Generate Gif double_arrow" at bounding box center [468, 219] width 62 height 10
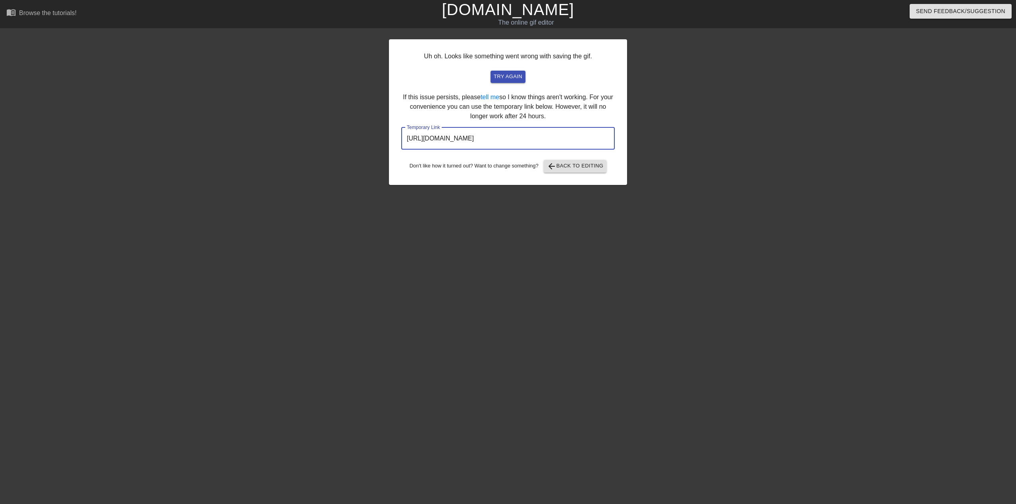
click at [563, 142] on input "[URL][DOMAIN_NAME]" at bounding box center [507, 138] width 213 height 22
click at [577, 158] on div "Uh oh. Looks like something went wrong with saving the gif. try again If this i…" at bounding box center [508, 112] width 238 height 146
click at [578, 161] on button "arrow_back Back to Editing" at bounding box center [575, 166] width 63 height 13
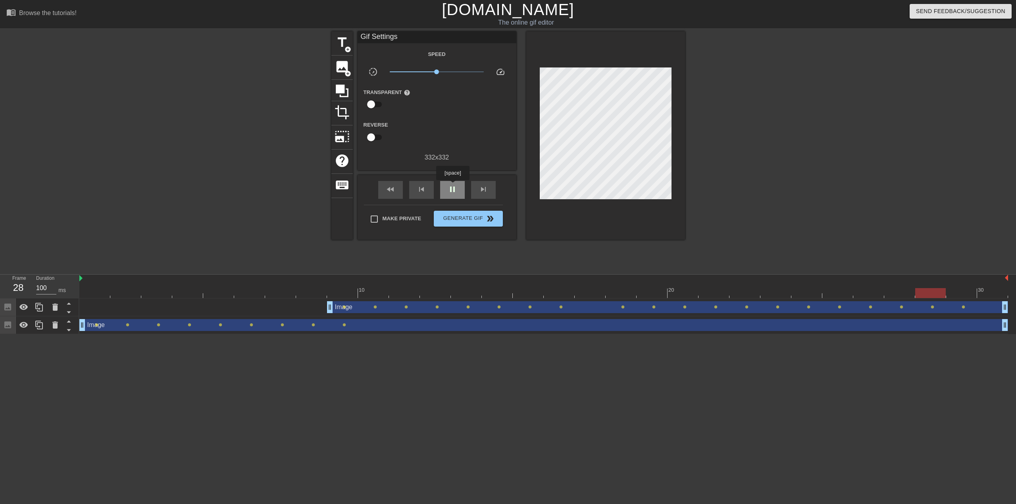
click at [452, 186] on div "pause" at bounding box center [452, 190] width 25 height 18
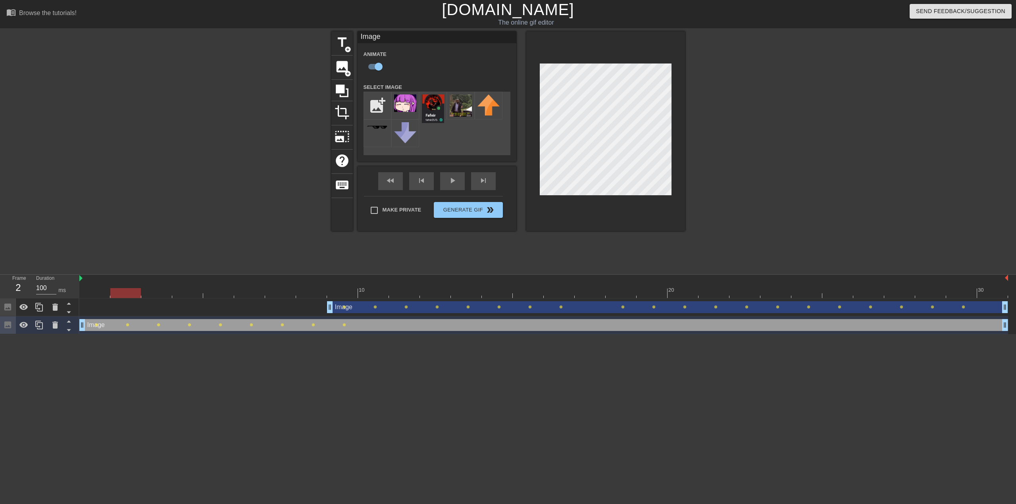
click at [714, 103] on div "title add_circle image add_circle crop photo_size_select_large help keyboard Im…" at bounding box center [508, 150] width 1016 height 238
click at [457, 205] on div "Make Private Generate Gif double_arrow" at bounding box center [433, 211] width 139 height 31
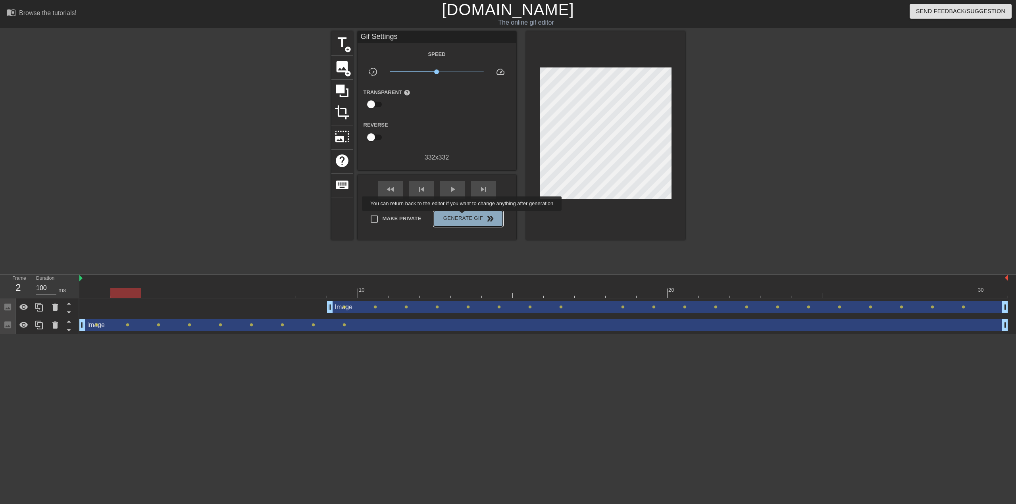
click at [463, 216] on span "Generate Gif double_arrow" at bounding box center [468, 219] width 62 height 10
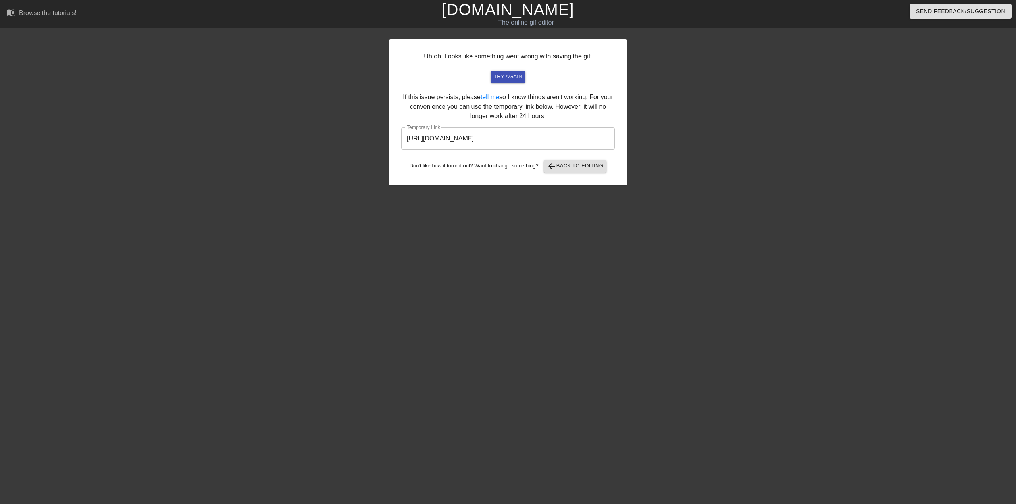
click at [774, 163] on div "Uh oh. Looks like something went wrong with saving the gif. try again If this i…" at bounding box center [508, 150] width 1016 height 238
click at [542, 138] on input "[URL][DOMAIN_NAME]" at bounding box center [507, 138] width 213 height 22
